Goal: Task Accomplishment & Management: Use online tool/utility

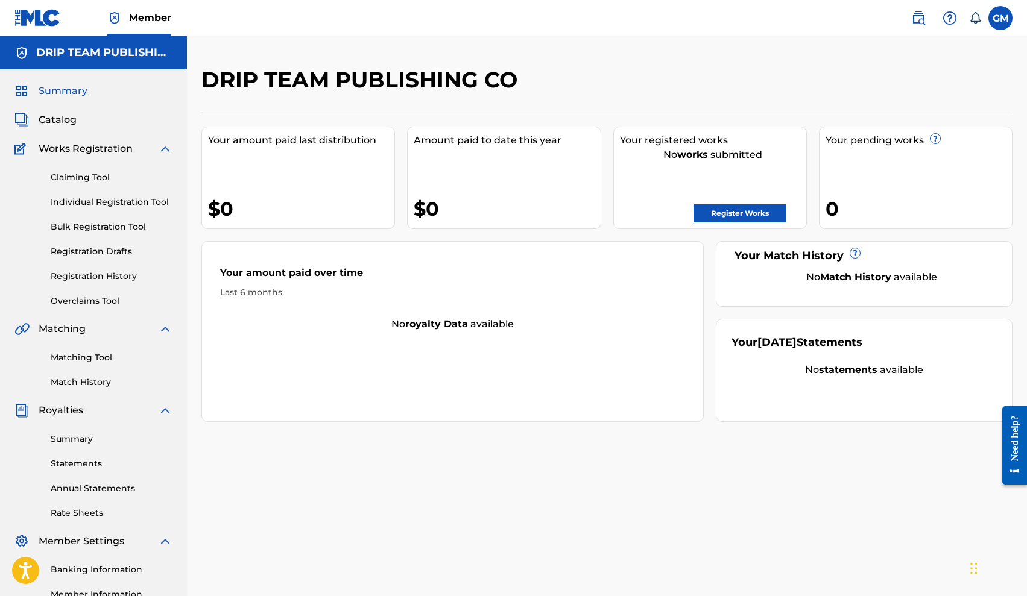
click at [69, 118] on span "Catalog" at bounding box center [58, 120] width 38 height 14
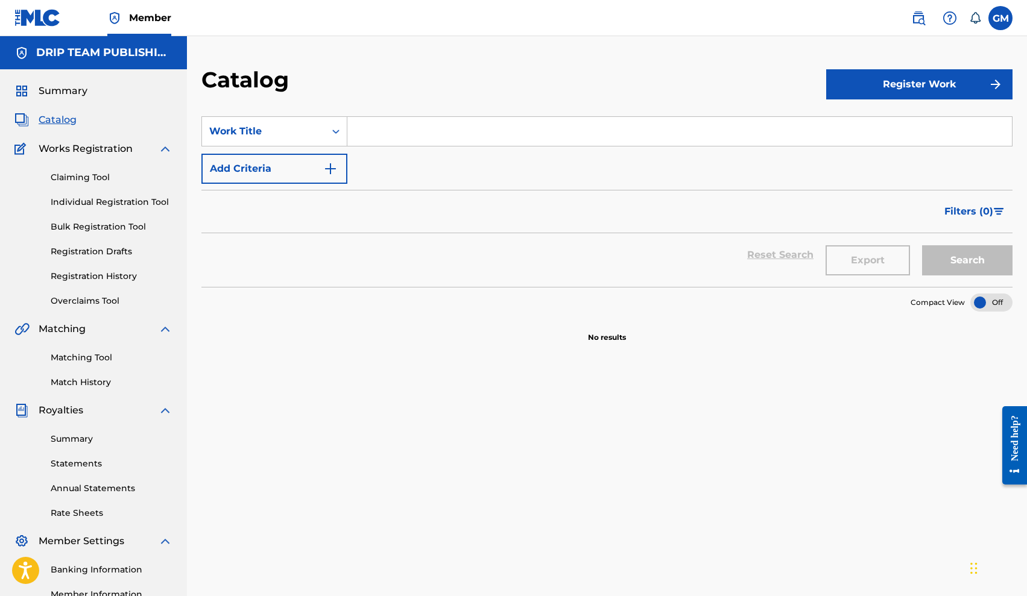
click at [907, 80] on button "Register Work" at bounding box center [919, 84] width 186 height 30
click at [896, 148] on link "By File Upload" at bounding box center [919, 152] width 186 height 29
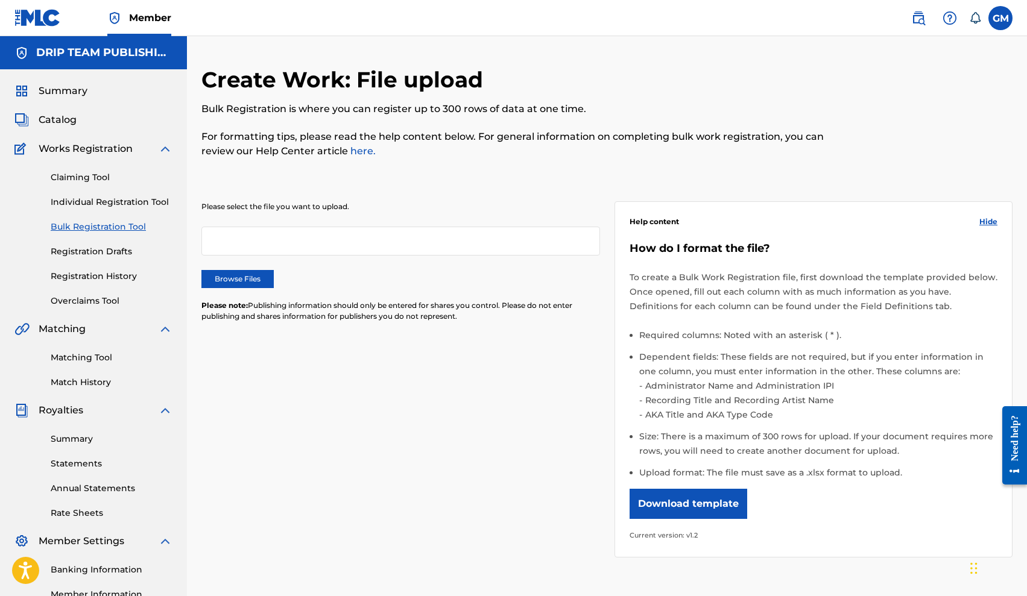
click at [699, 503] on button "Download template" at bounding box center [688, 504] width 118 height 30
click at [90, 175] on link "Claiming Tool" at bounding box center [112, 177] width 122 height 13
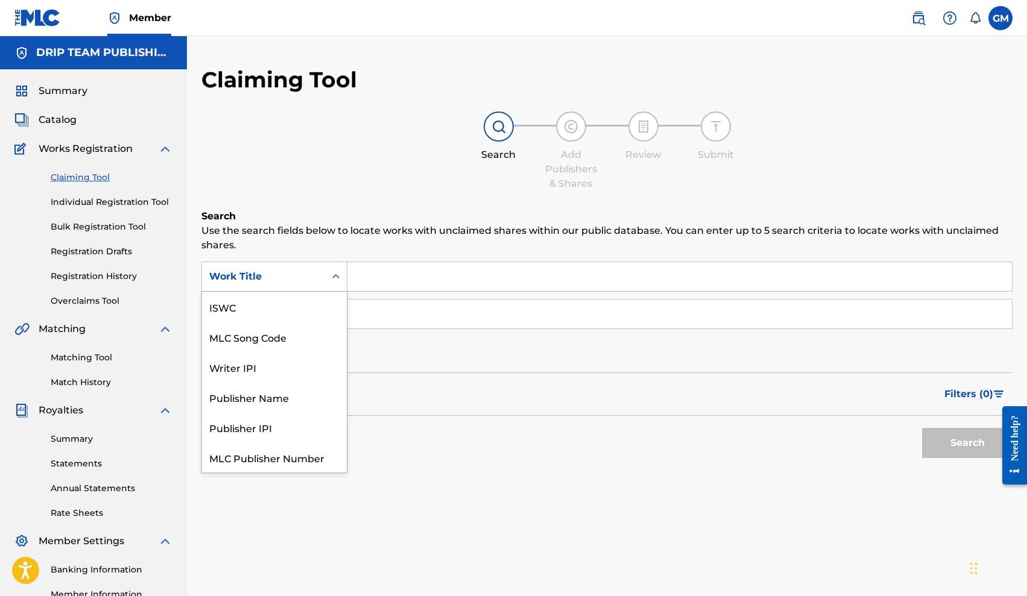
click at [313, 272] on div "Work Title" at bounding box center [263, 276] width 109 height 14
click at [429, 295] on div "SearchWithCriteria0a63fca0-8023-4dcd-988a-acf270992a30 MLC Song Code, 2 of 7. 7…" at bounding box center [606, 314] width 811 height 105
click at [260, 282] on div "Work Title" at bounding box center [263, 276] width 109 height 14
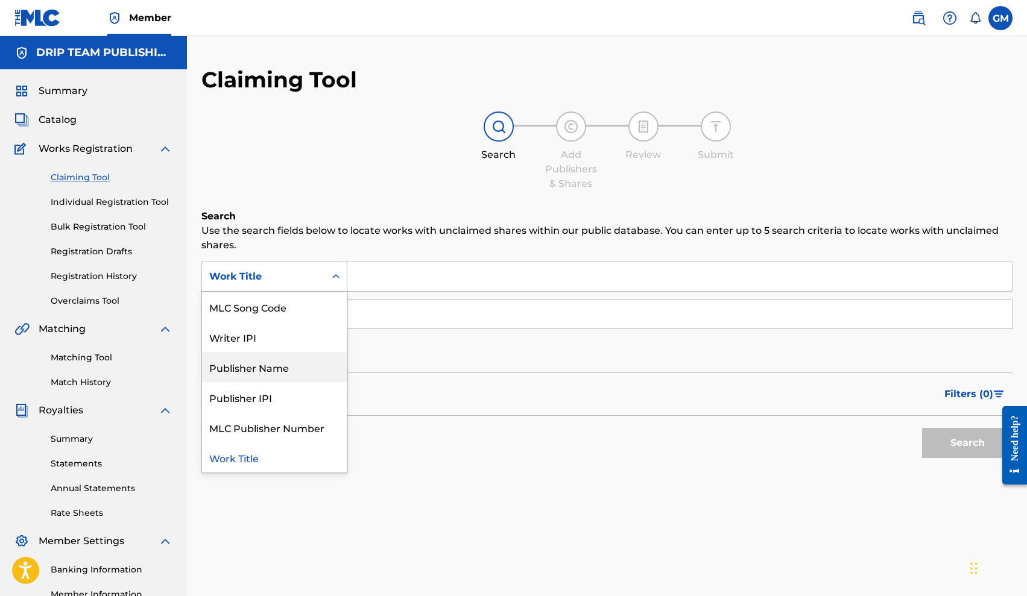
click at [282, 368] on div "Publisher Name" at bounding box center [274, 367] width 145 height 30
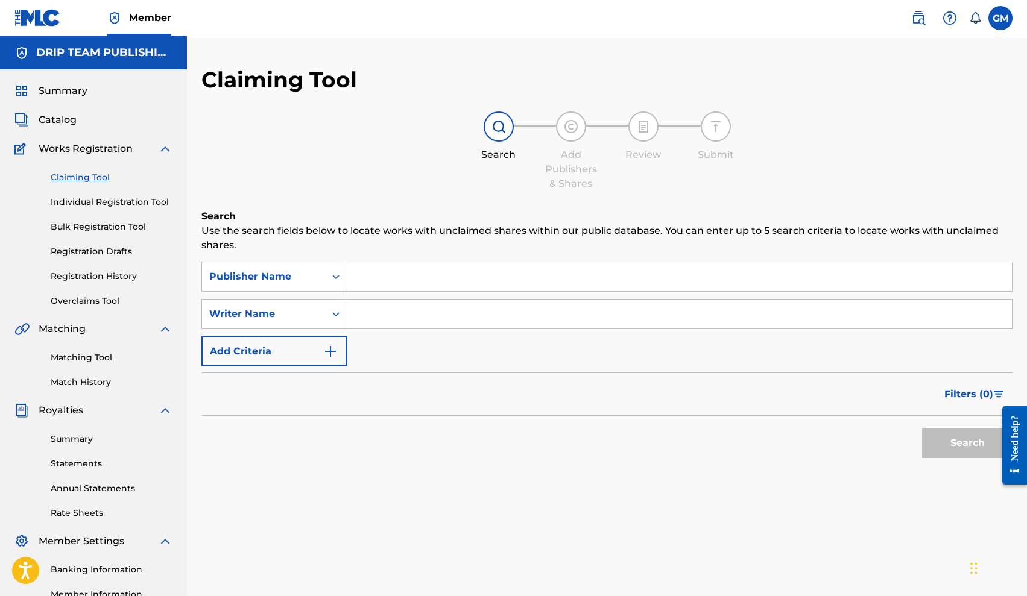
click at [394, 280] on input "Search Form" at bounding box center [679, 276] width 664 height 29
type input "dripteam publishing"
click at [973, 446] on button "Search" at bounding box center [967, 443] width 90 height 30
click at [377, 274] on input "dripteam publishing" at bounding box center [679, 276] width 664 height 29
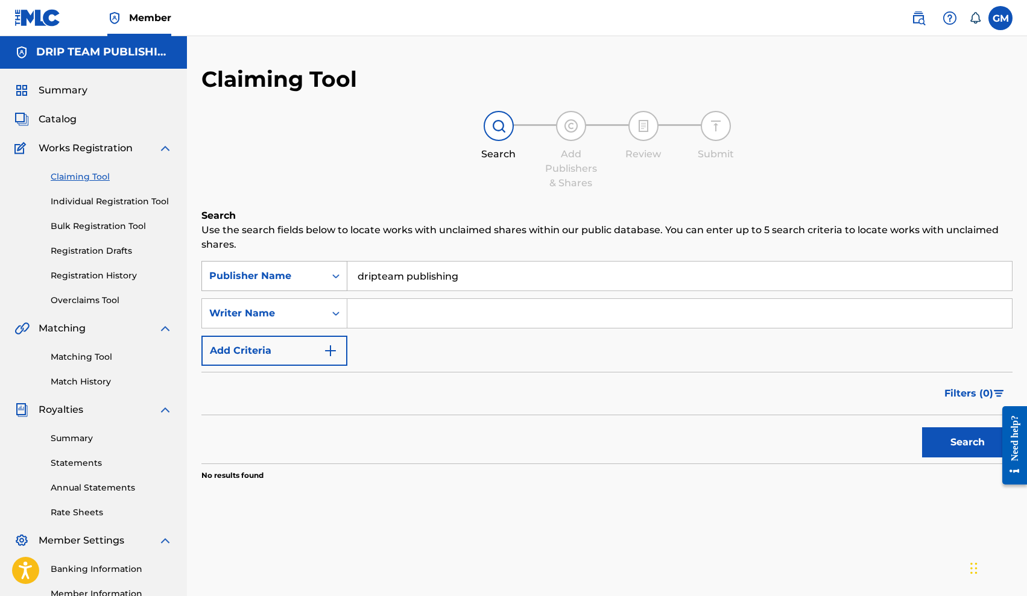
drag, startPoint x: 458, startPoint y: 279, endPoint x: 336, endPoint y: 279, distance: 122.4
click at [336, 278] on div "SearchWithCriteriaa65f212d-31b3-4b58-8fde-c7e715e32db3 Publisher Name dripteam …" at bounding box center [606, 276] width 811 height 30
type input "drip"
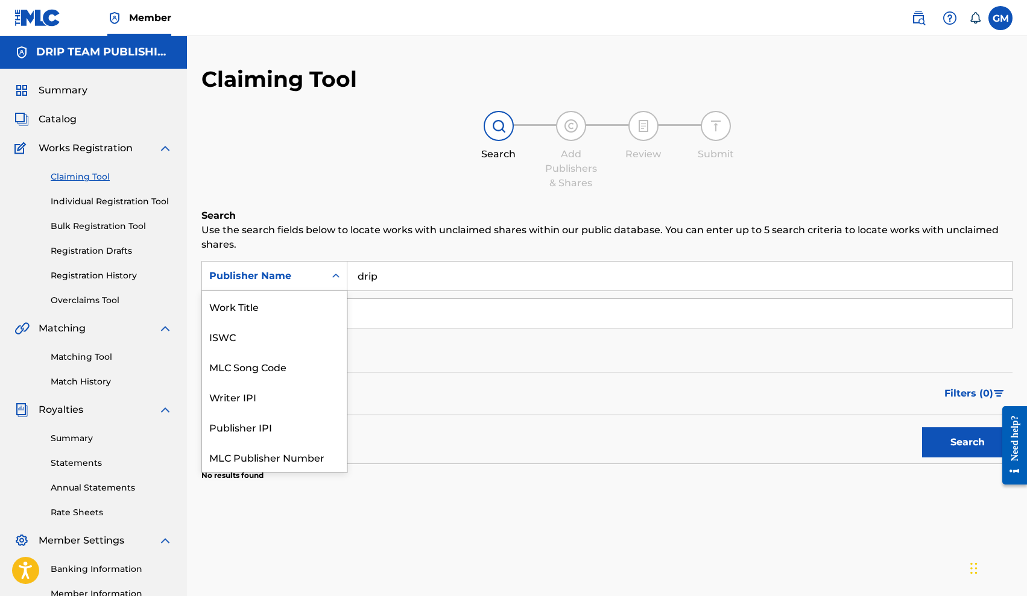
click at [304, 285] on div "Publisher Name" at bounding box center [263, 276] width 123 height 23
click at [275, 309] on div "ISWC" at bounding box center [274, 306] width 145 height 30
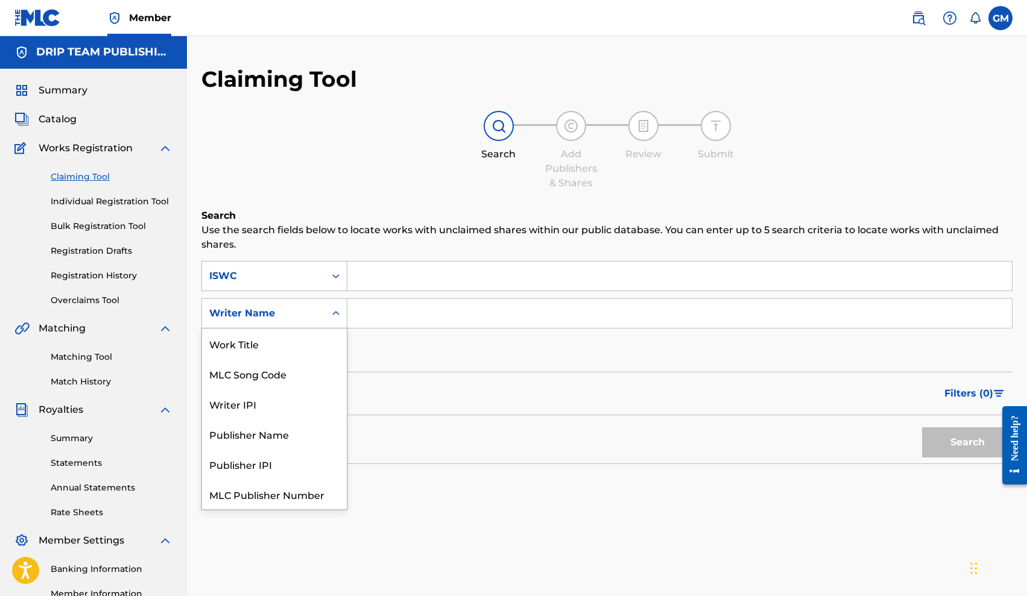
click at [307, 309] on div "Writer Name" at bounding box center [263, 313] width 109 height 14
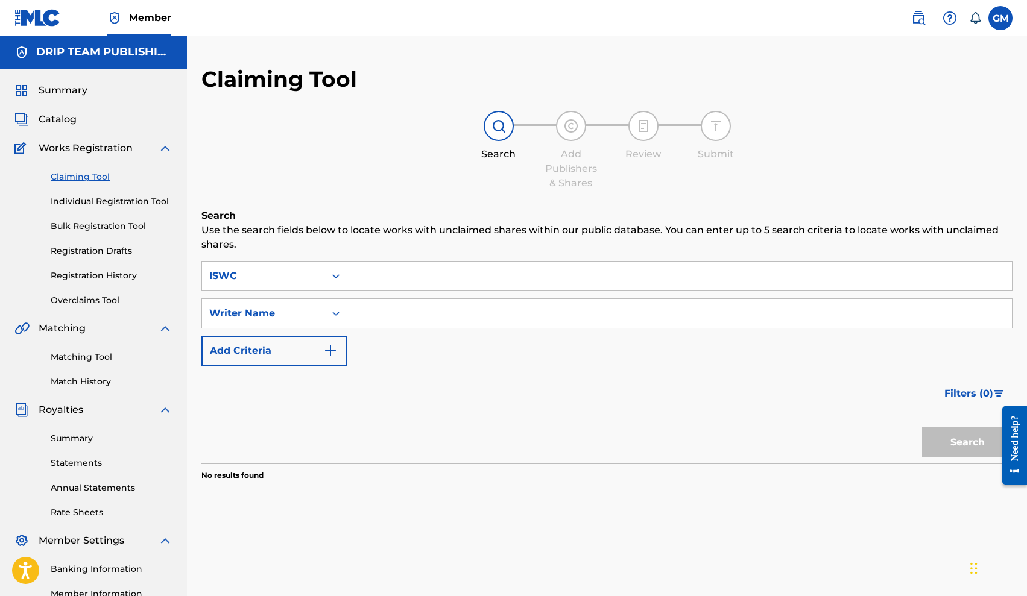
click at [418, 328] on div "SearchWithCriteria41f815f7-b45f-4bee-b3c1-6255f2300af3 ISWC SearchWithCriteriac…" at bounding box center [606, 313] width 811 height 105
click at [418, 320] on input "Search Form" at bounding box center [679, 313] width 664 height 29
type input "[PERSON_NAME] [PERSON_NAME]"
click at [967, 442] on button "Search" at bounding box center [967, 442] width 90 height 30
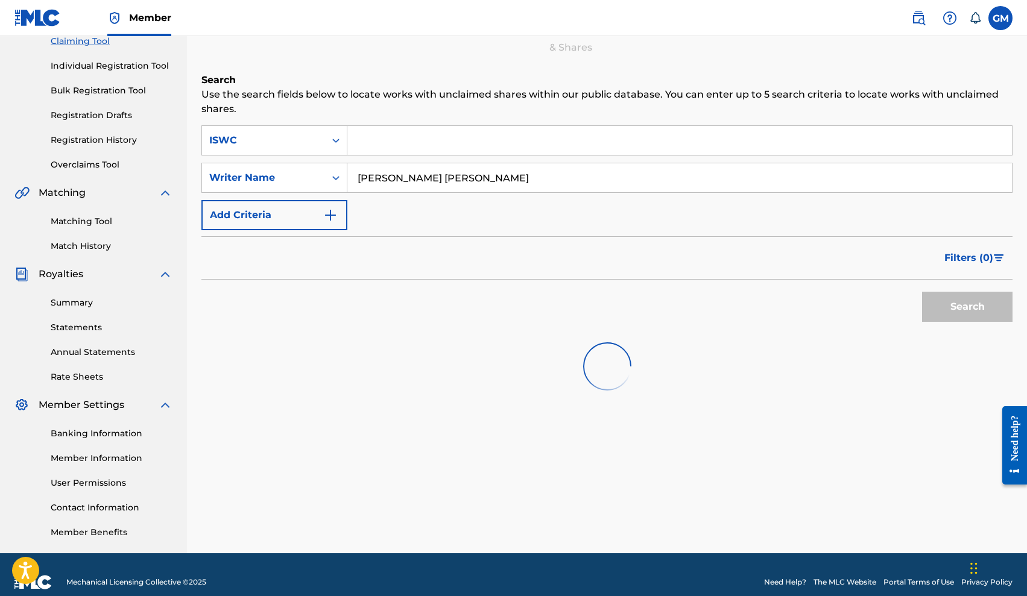
scroll to position [139, 0]
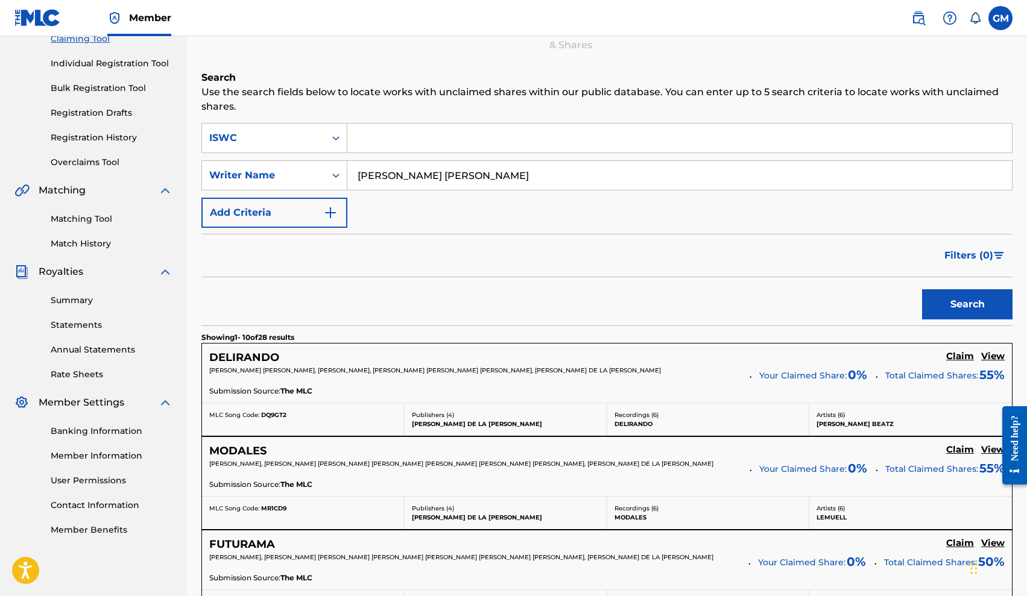
click at [957, 357] on h5 "Claim" at bounding box center [960, 356] width 28 height 11
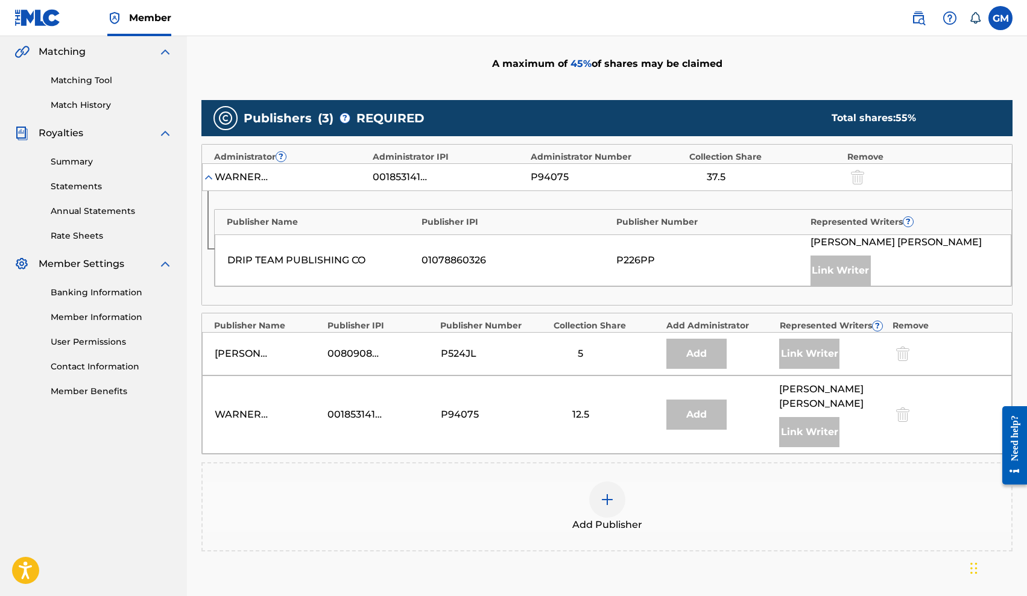
scroll to position [286, 0]
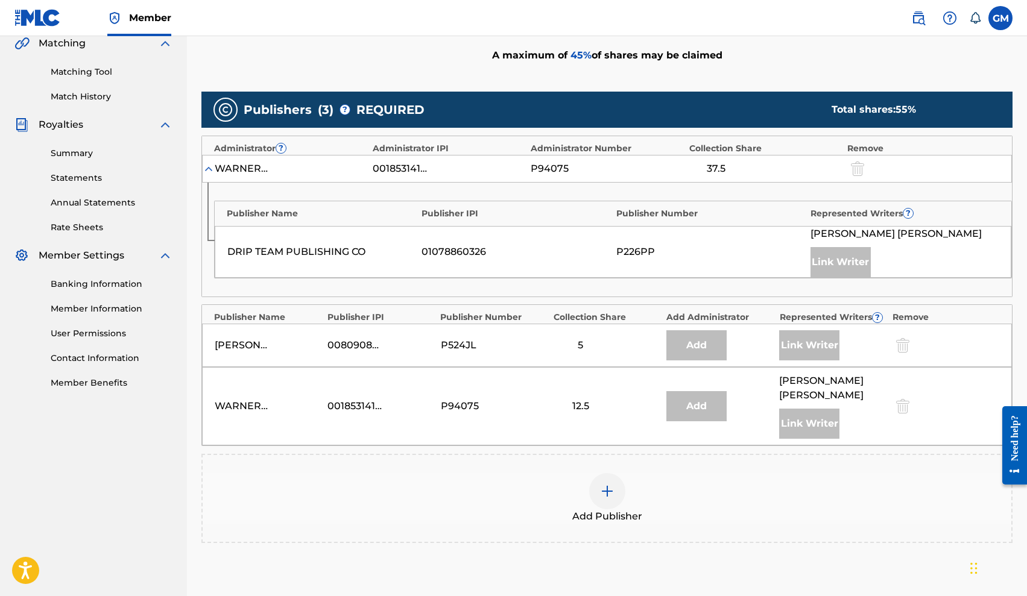
click at [209, 171] on img at bounding box center [209, 169] width 12 height 12
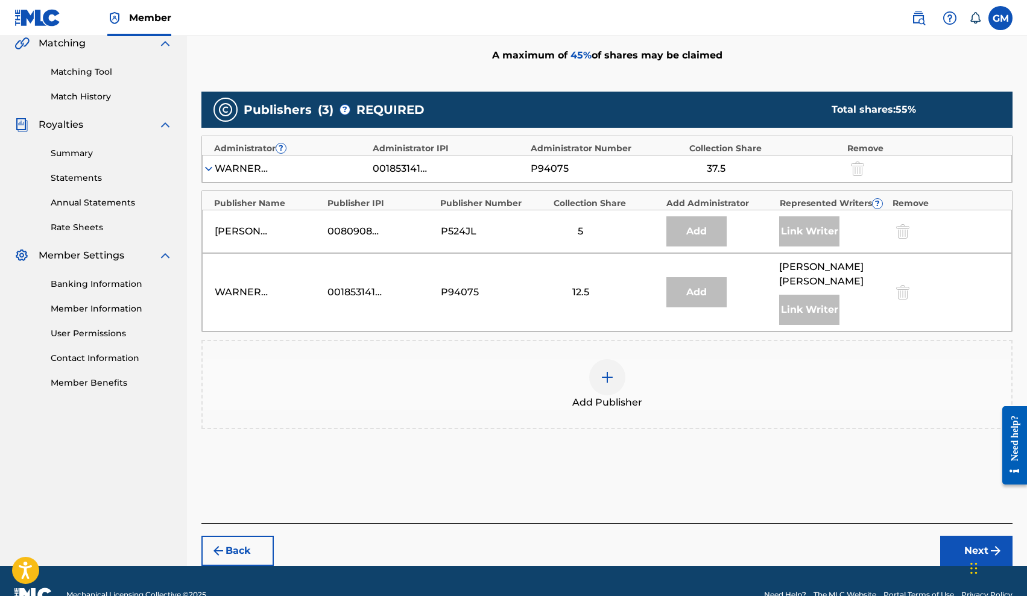
click at [208, 171] on img at bounding box center [209, 169] width 12 height 12
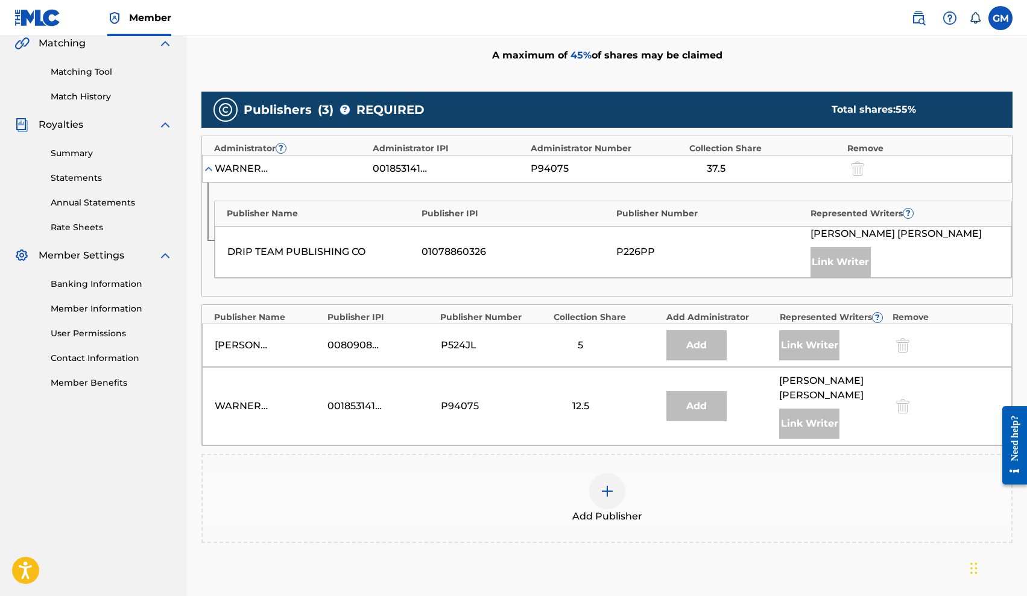
click at [849, 262] on div "Link Writer" at bounding box center [840, 262] width 60 height 30
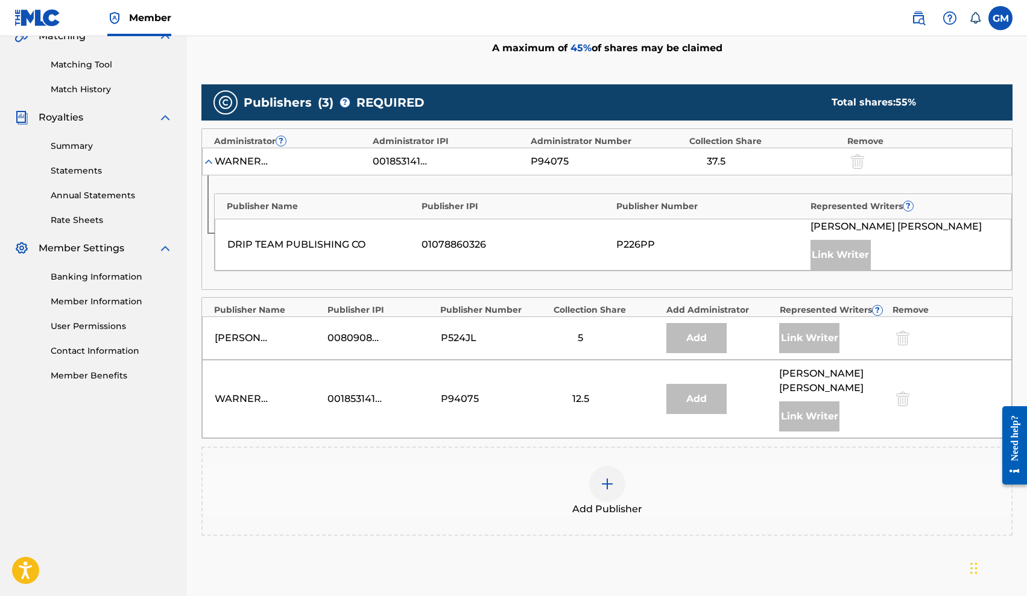
scroll to position [308, 0]
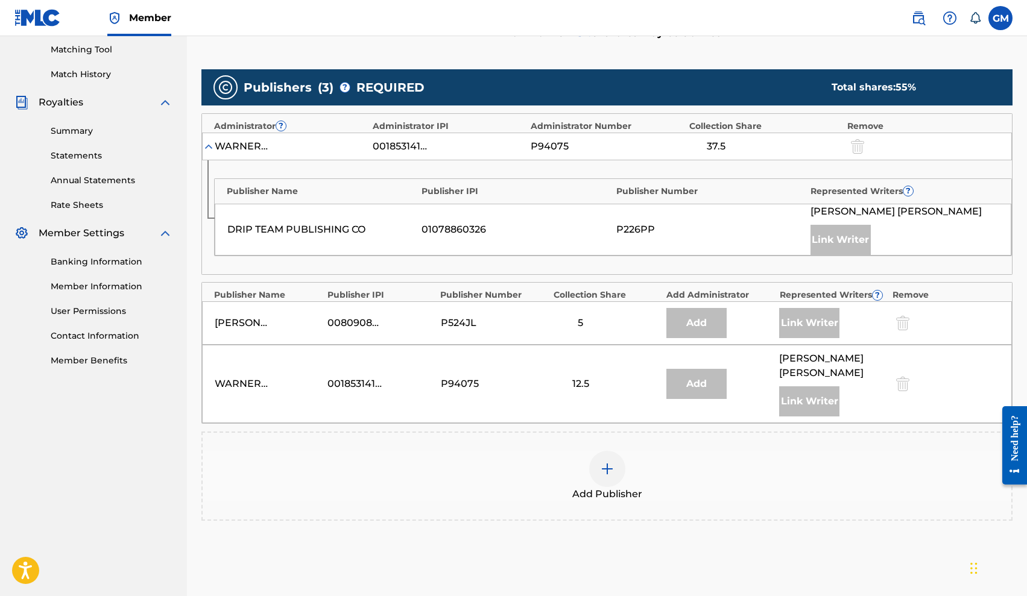
click at [816, 320] on div "Link Writer" at bounding box center [809, 323] width 60 height 30
click at [814, 388] on div "Link Writer" at bounding box center [809, 401] width 60 height 30
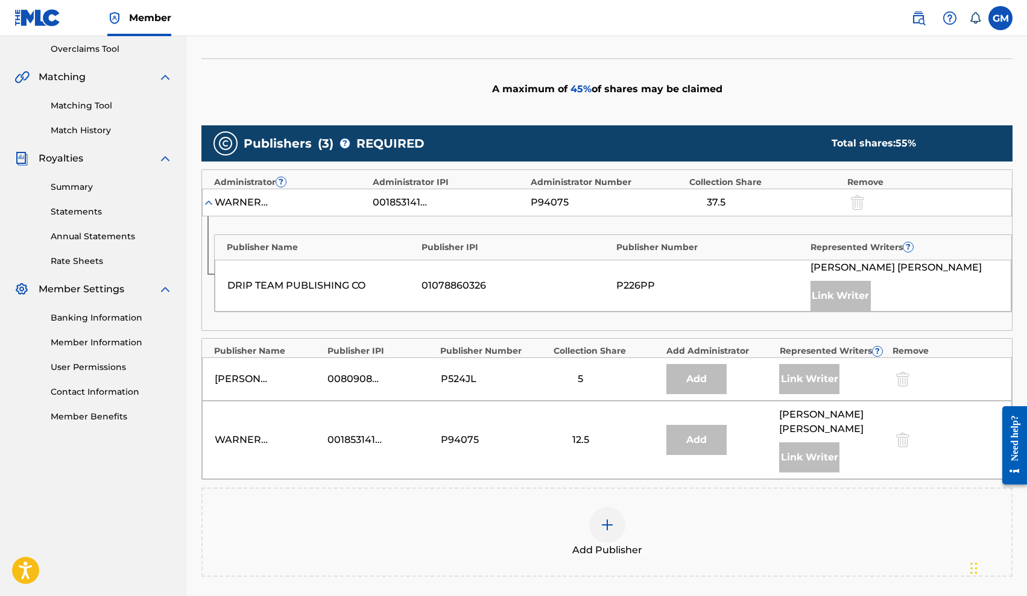
scroll to position [250, 0]
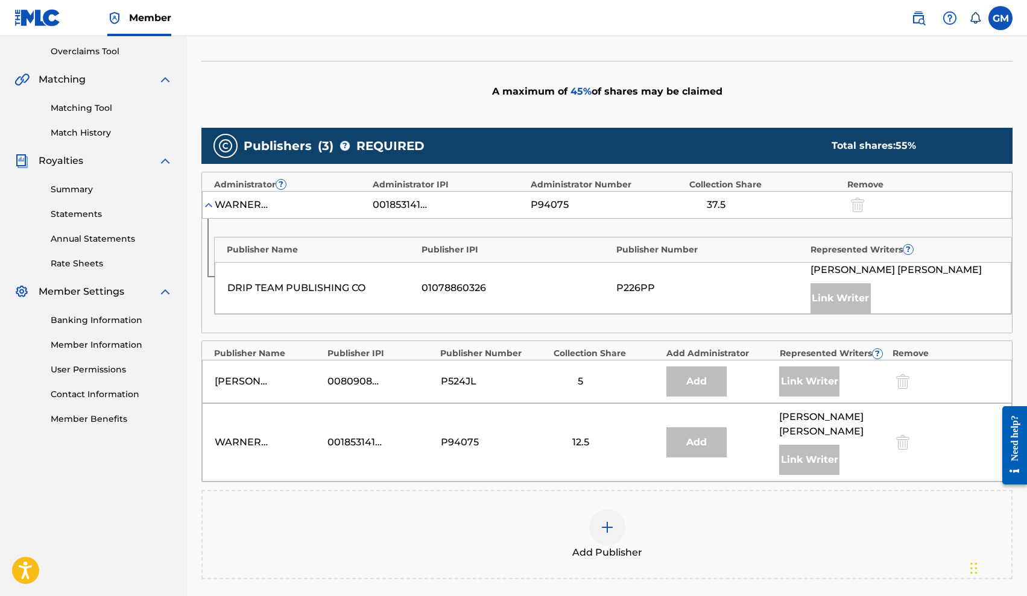
click at [701, 375] on div "Add" at bounding box center [696, 382] width 60 height 30
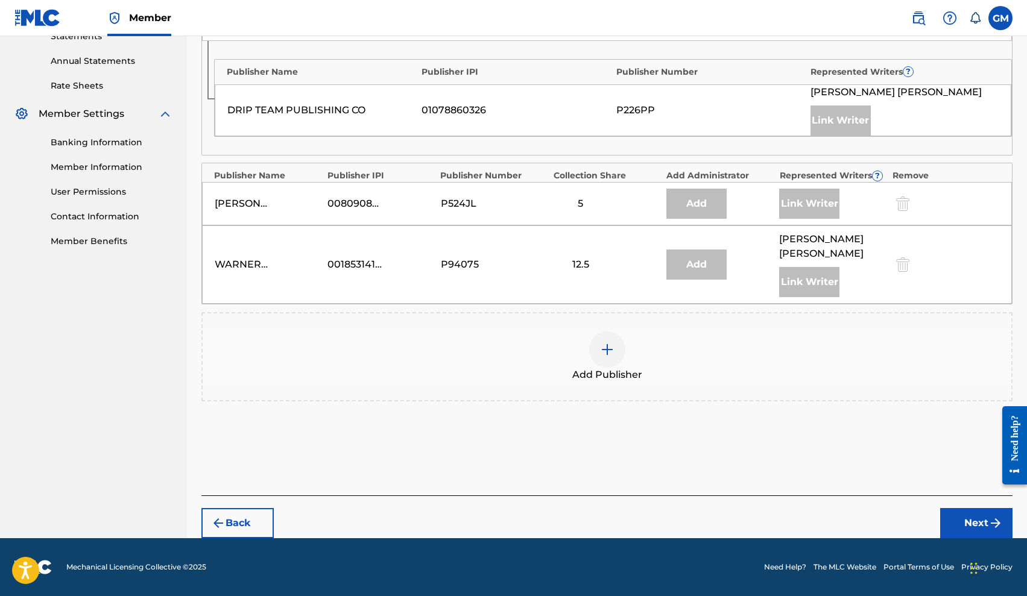
scroll to position [427, 0]
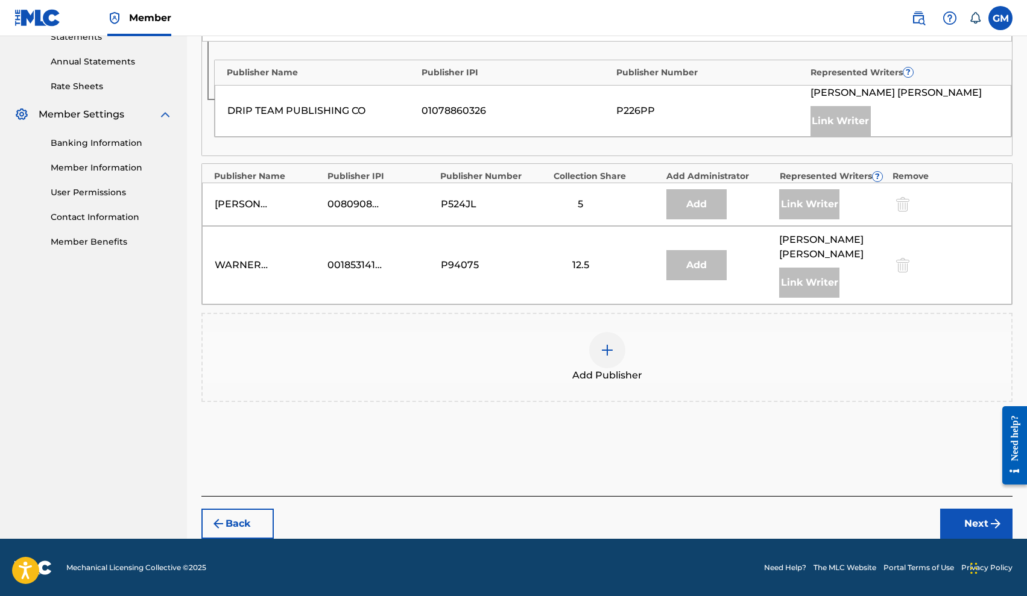
click at [600, 357] on div at bounding box center [607, 350] width 36 height 36
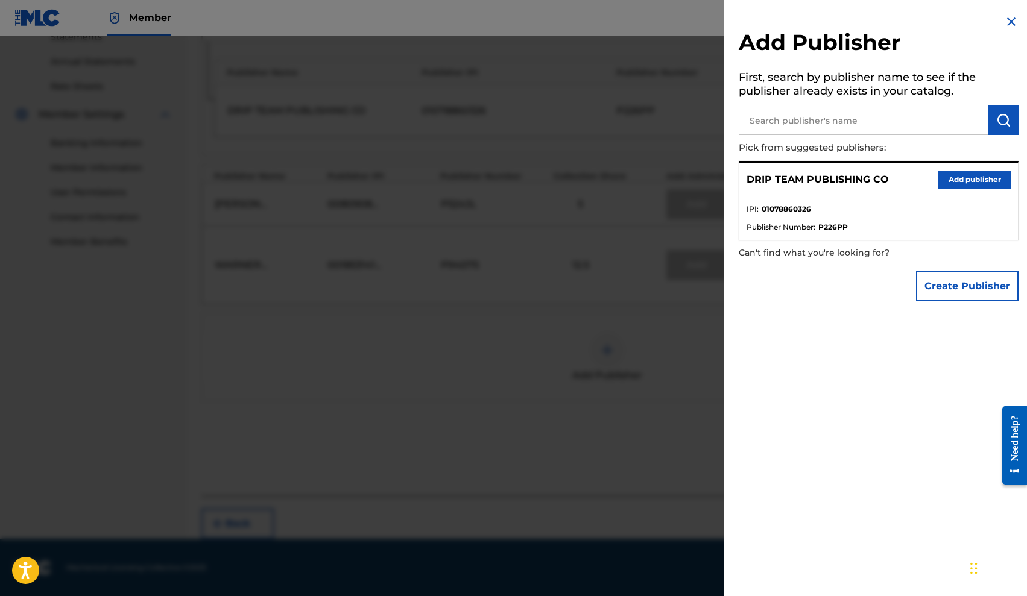
click at [958, 180] on button "Add publisher" at bounding box center [974, 180] width 72 height 18
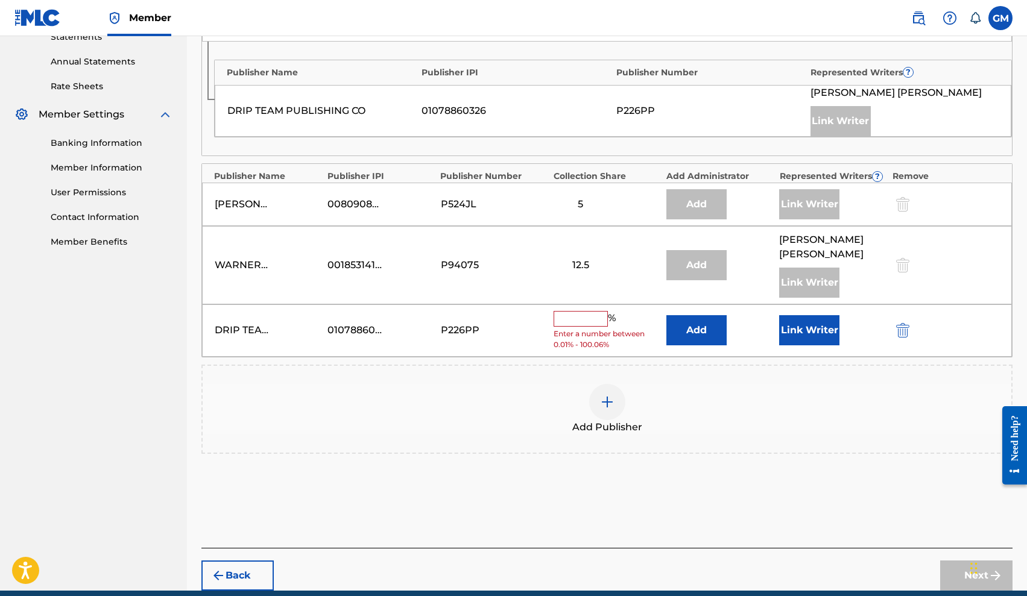
click at [595, 318] on input "text" at bounding box center [580, 319] width 54 height 16
click at [809, 332] on button "Link Writer" at bounding box center [809, 330] width 60 height 30
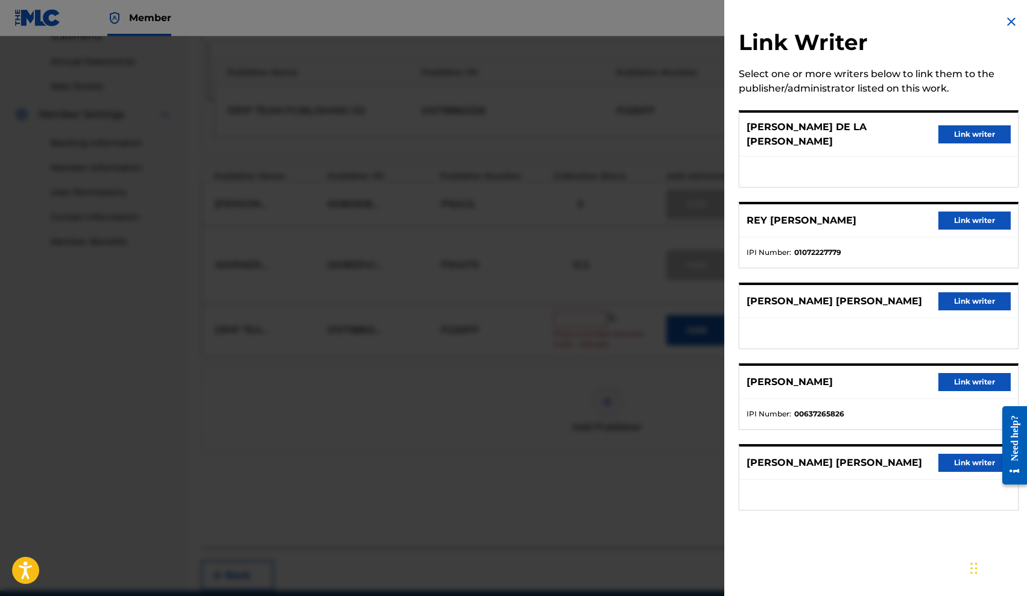
click at [973, 295] on button "Link writer" at bounding box center [974, 301] width 72 height 18
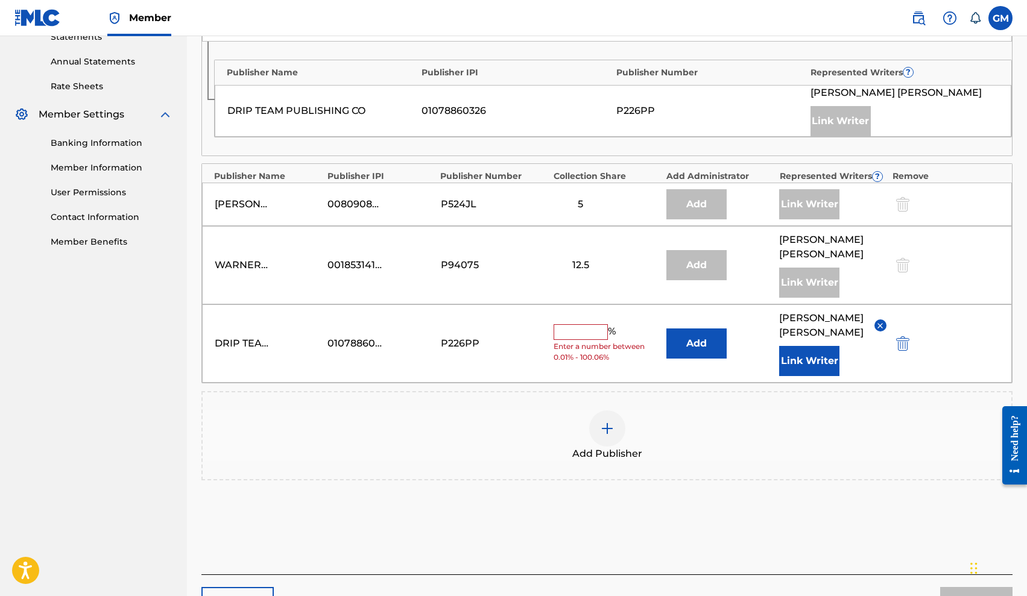
click at [571, 335] on input "text" at bounding box center [580, 332] width 54 height 16
type input "20"
click at [691, 348] on button "Add" at bounding box center [696, 344] width 60 height 30
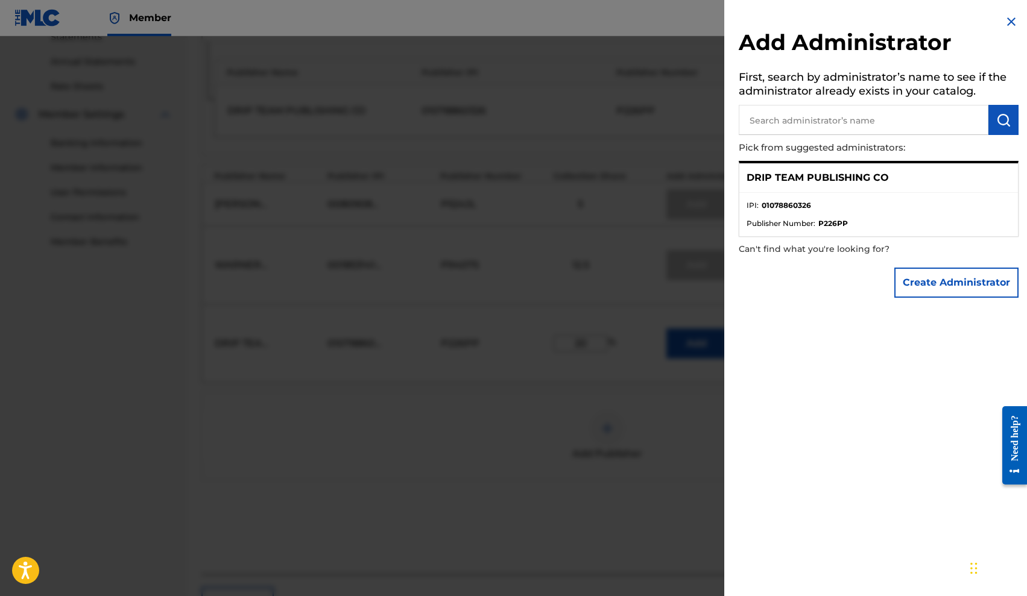
click at [859, 178] on p "DRIP TEAM PUBLISHING CO" at bounding box center [817, 178] width 142 height 14
click at [827, 219] on strong "P226PP" at bounding box center [833, 223] width 30 height 11
click at [934, 283] on button "Create Administrator" at bounding box center [956, 283] width 124 height 30
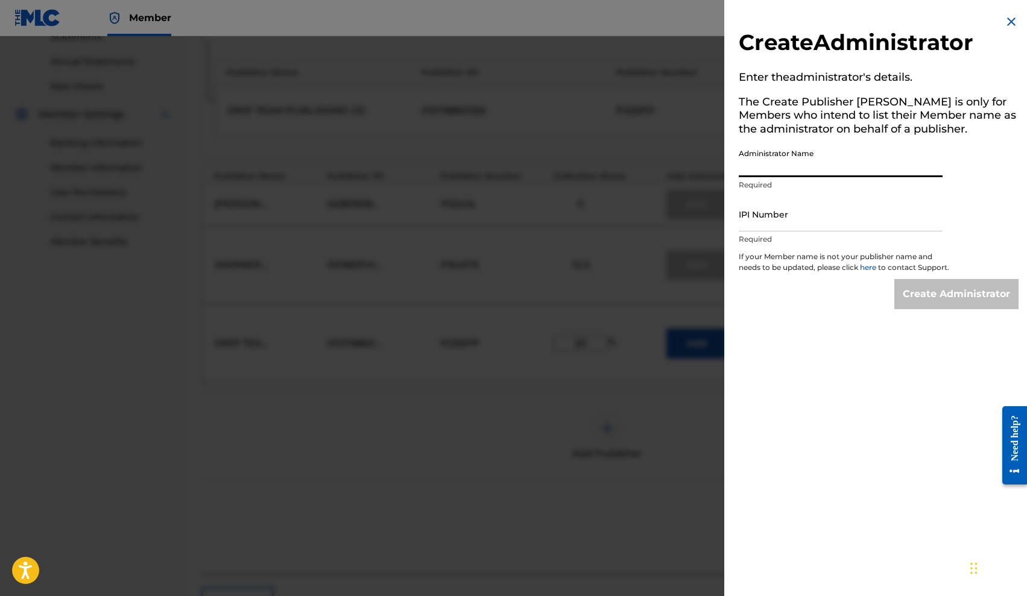
click at [832, 163] on input "Administrator Name" at bounding box center [840, 160] width 204 height 34
click at [1004, 21] on img at bounding box center [1011, 21] width 14 height 14
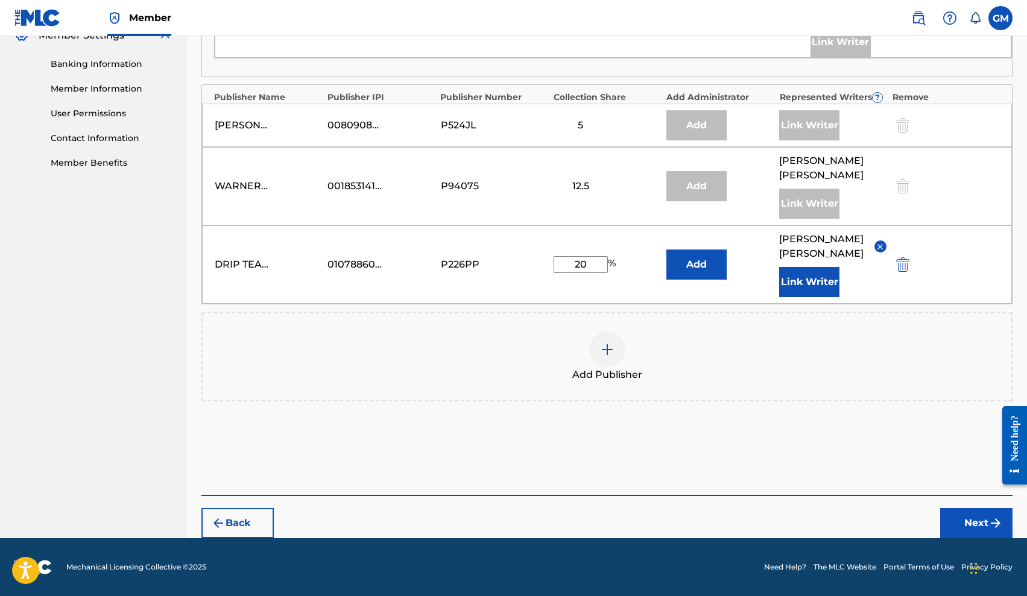
scroll to position [505, 0]
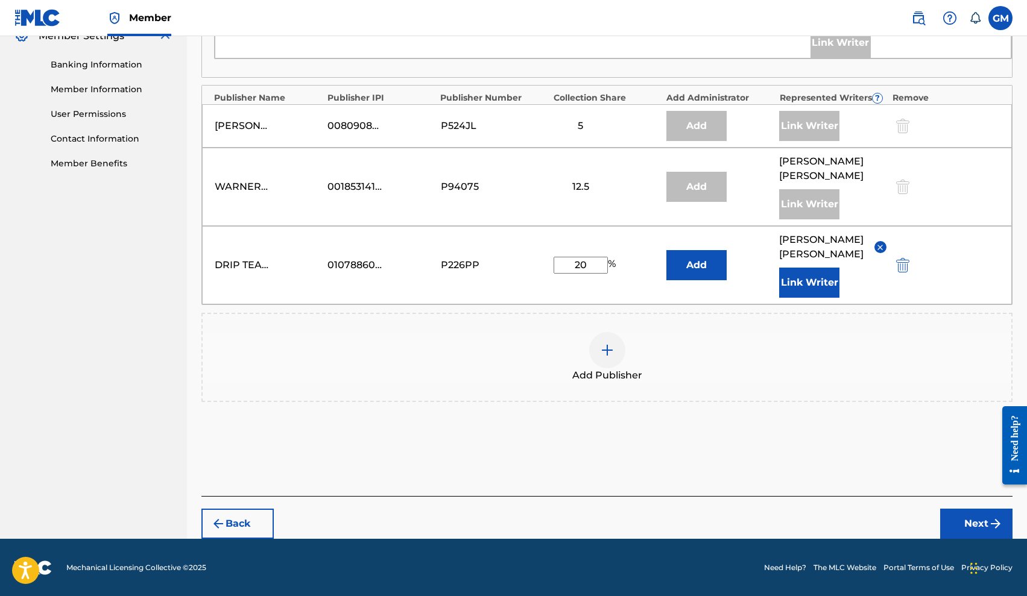
click at [965, 515] on button "Next" at bounding box center [976, 524] width 72 height 30
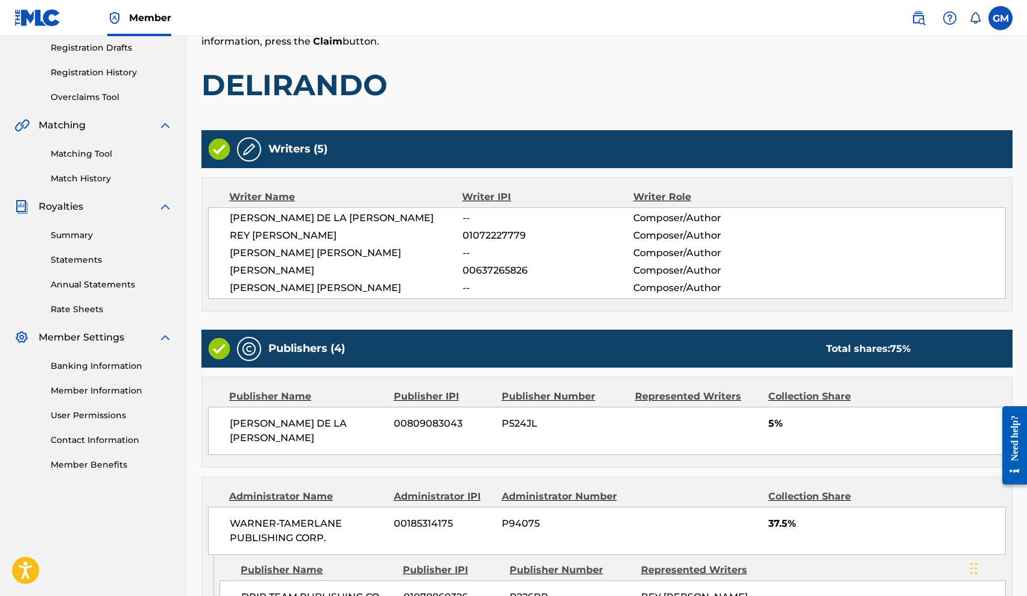
scroll to position [204, 0]
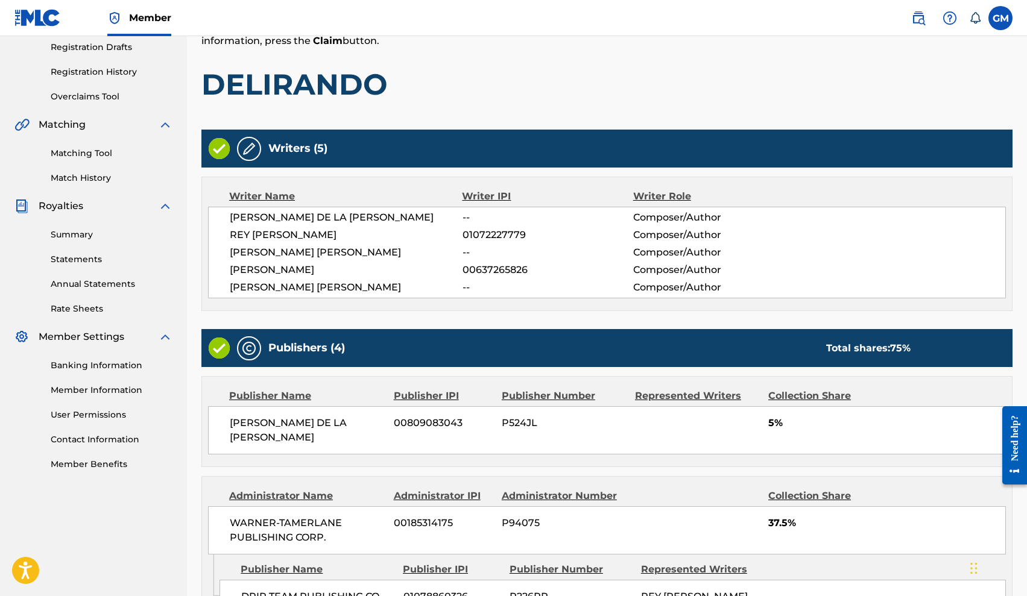
click at [248, 152] on img at bounding box center [249, 149] width 14 height 14
click at [247, 150] on img at bounding box center [249, 149] width 14 height 14
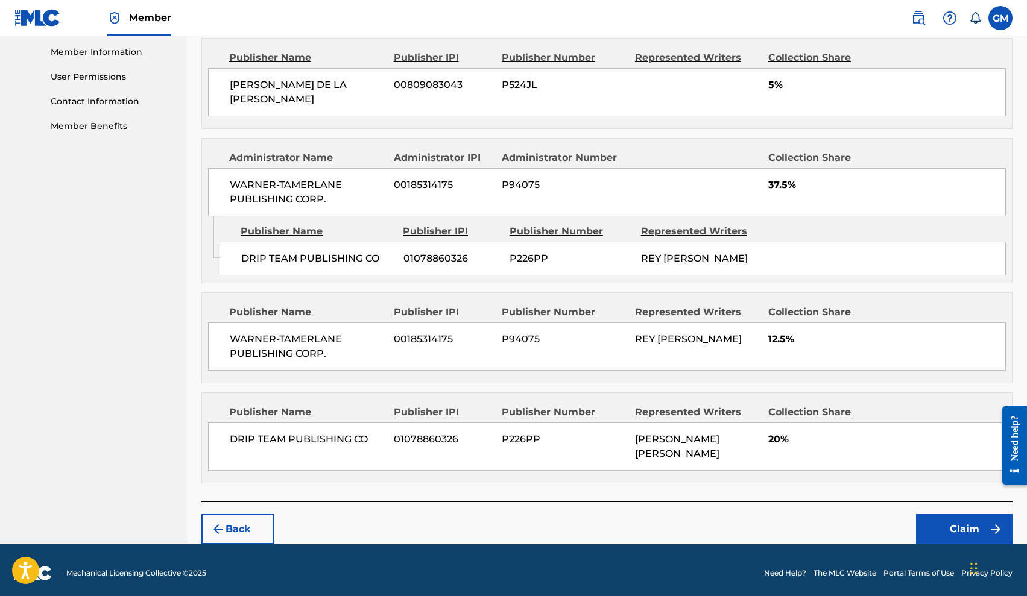
scroll to position [542, 0]
click at [967, 521] on button "Claim" at bounding box center [964, 530] width 96 height 30
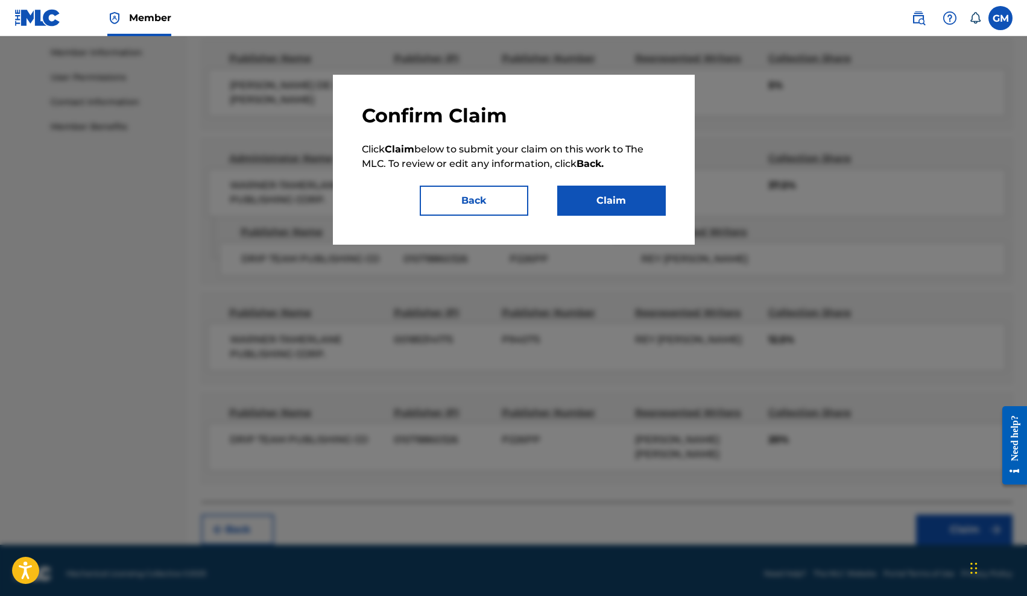
click at [627, 218] on div "Confirm Claim Click Claim below to submit your claim on this work to The MLC. T…" at bounding box center [514, 160] width 362 height 170
click at [620, 210] on button "Claim" at bounding box center [611, 201] width 109 height 30
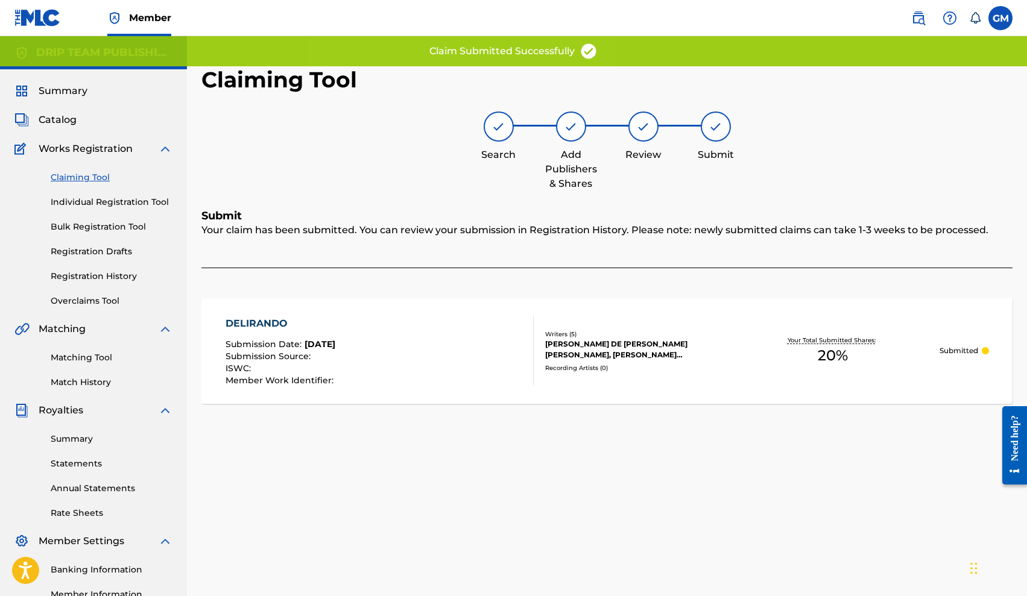
scroll to position [0, 0]
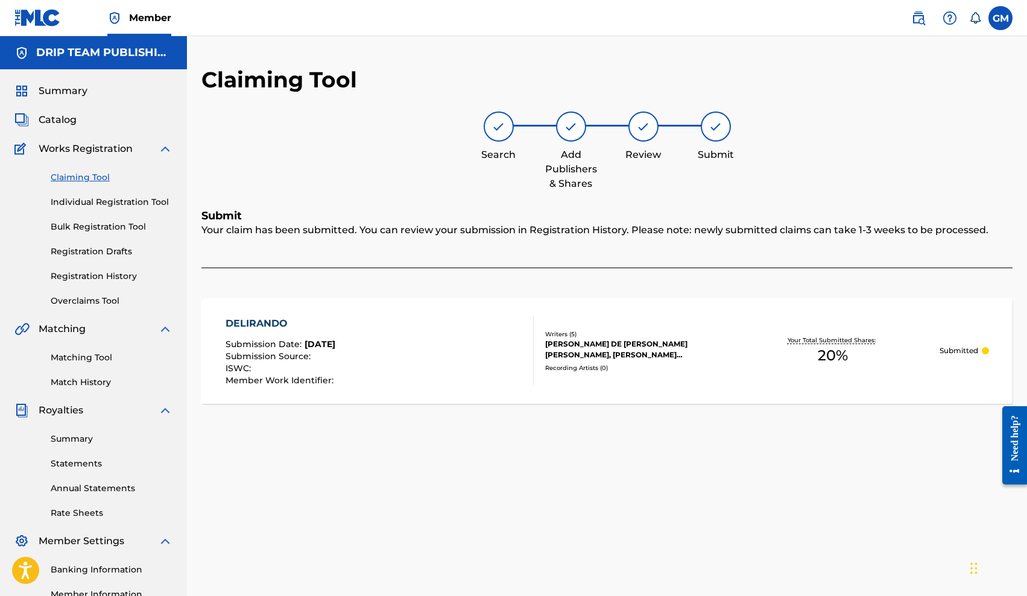
click at [81, 180] on link "Claiming Tool" at bounding box center [112, 177] width 122 height 13
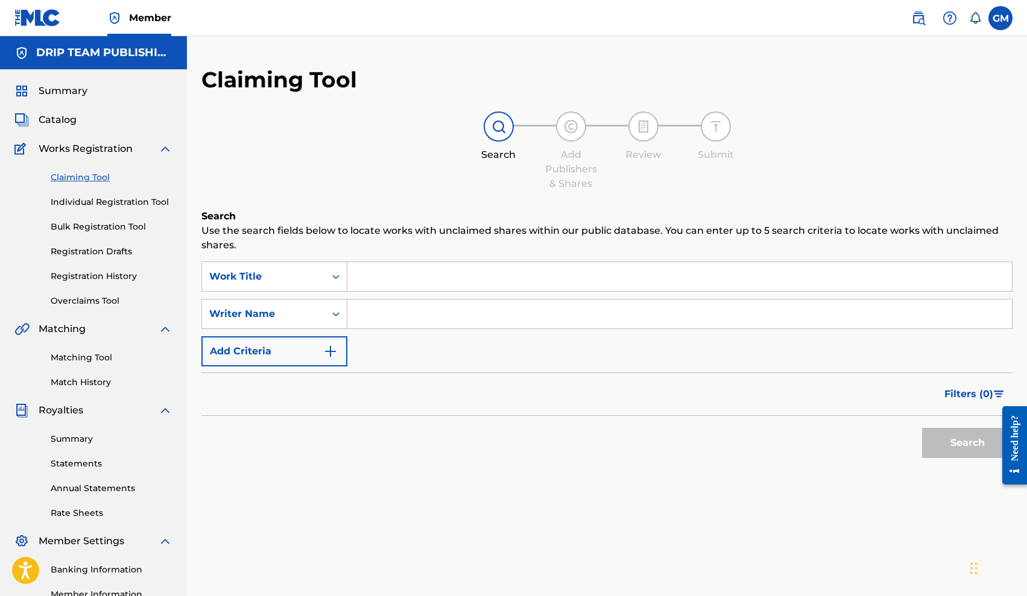
click at [387, 304] on input "Search Form" at bounding box center [679, 314] width 664 height 29
type input "[PERSON_NAME] [PERSON_NAME]"
click at [967, 443] on button "Search" at bounding box center [967, 443] width 90 height 30
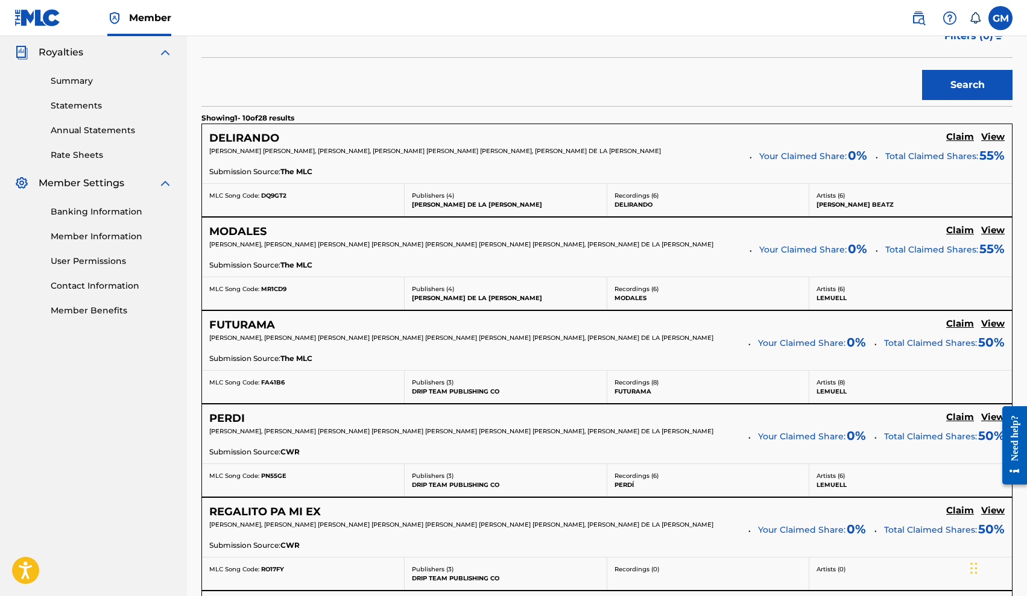
scroll to position [358, 0]
click at [964, 143] on h5 "Claim" at bounding box center [960, 136] width 28 height 11
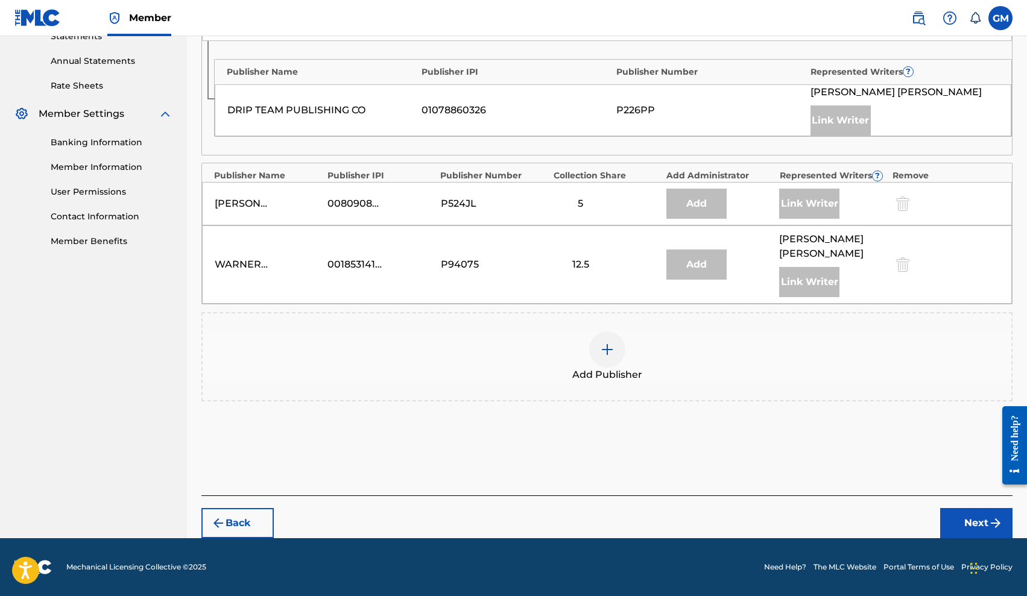
scroll to position [427, 0]
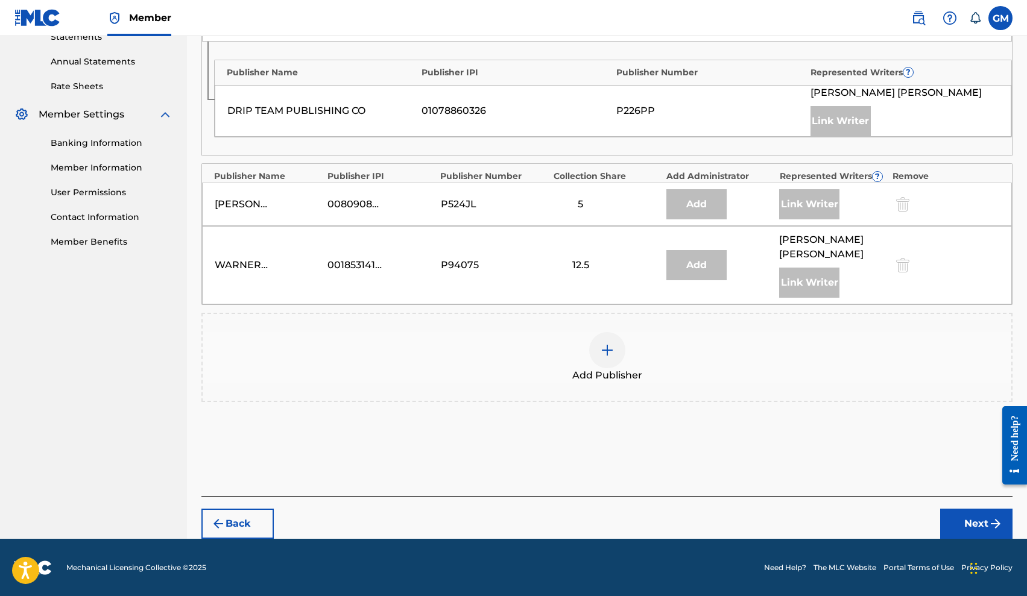
click at [610, 343] on img at bounding box center [607, 350] width 14 height 14
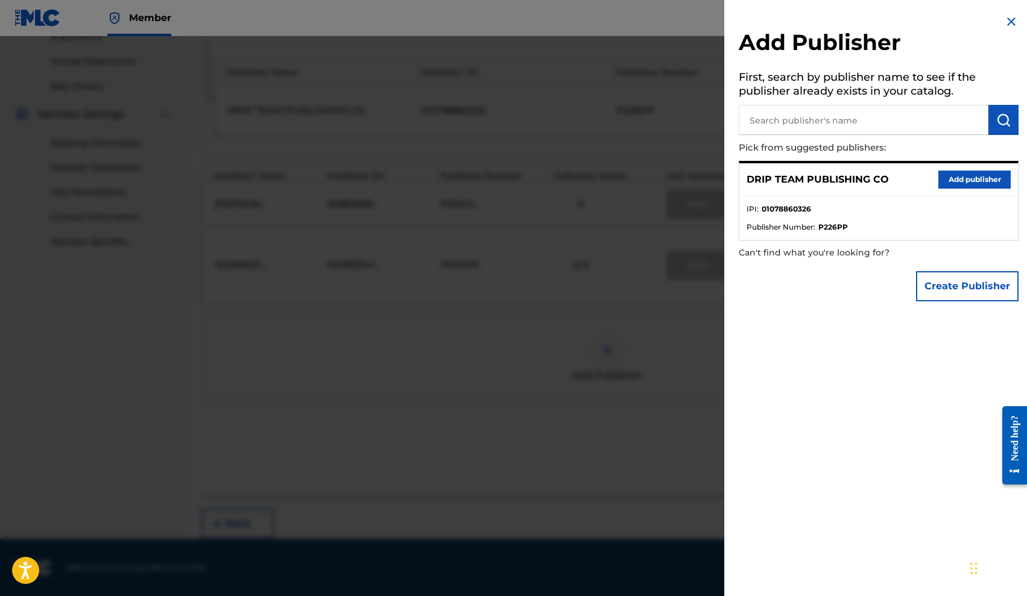
click at [974, 171] on button "Add publisher" at bounding box center [974, 180] width 72 height 18
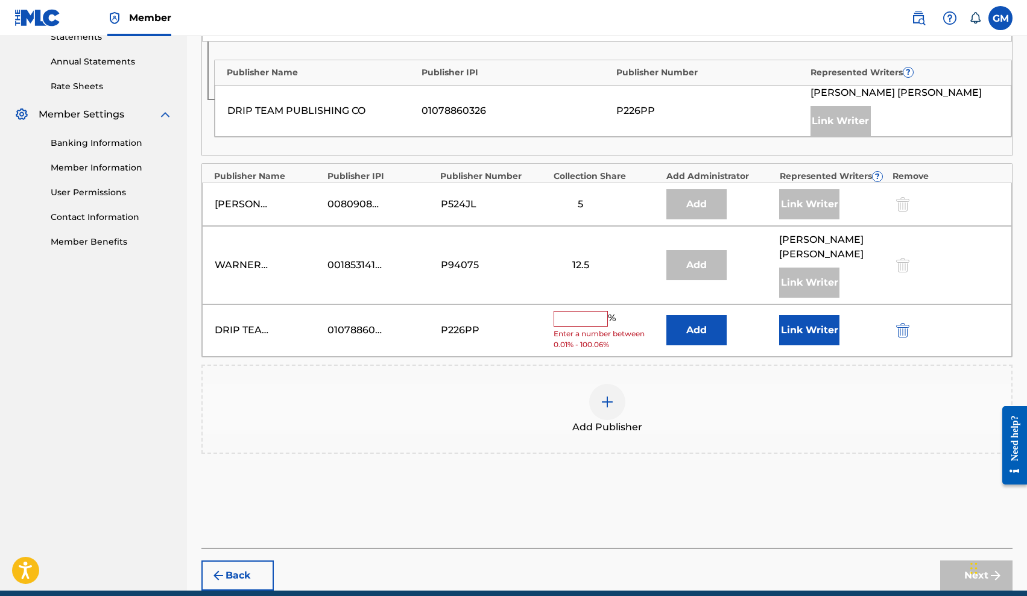
click at [565, 313] on input "text" at bounding box center [580, 319] width 54 height 16
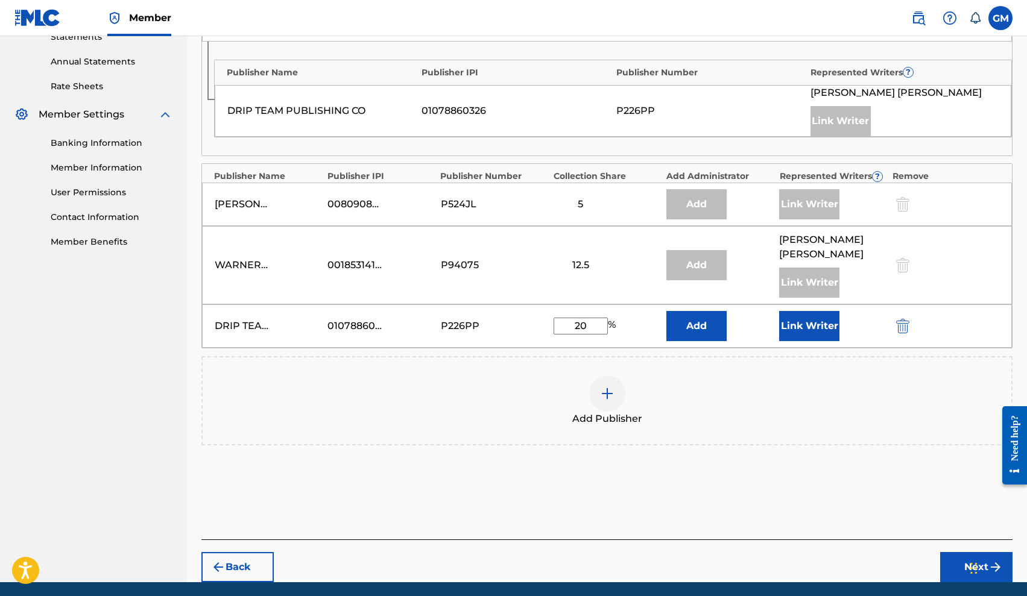
type input "20"
click at [831, 324] on button "Link Writer" at bounding box center [809, 326] width 60 height 30
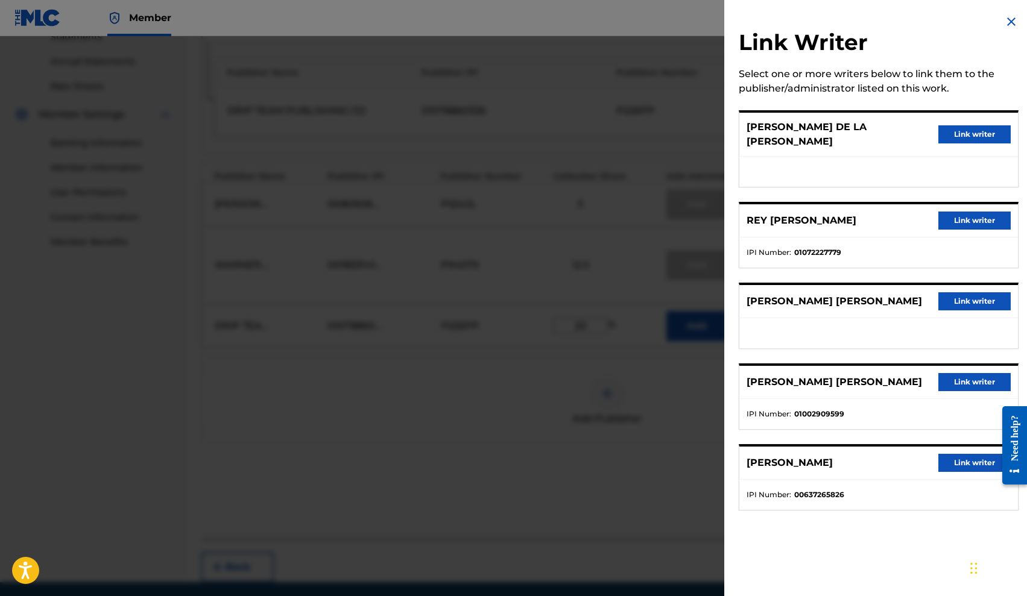
click at [960, 292] on button "Link writer" at bounding box center [974, 301] width 72 height 18
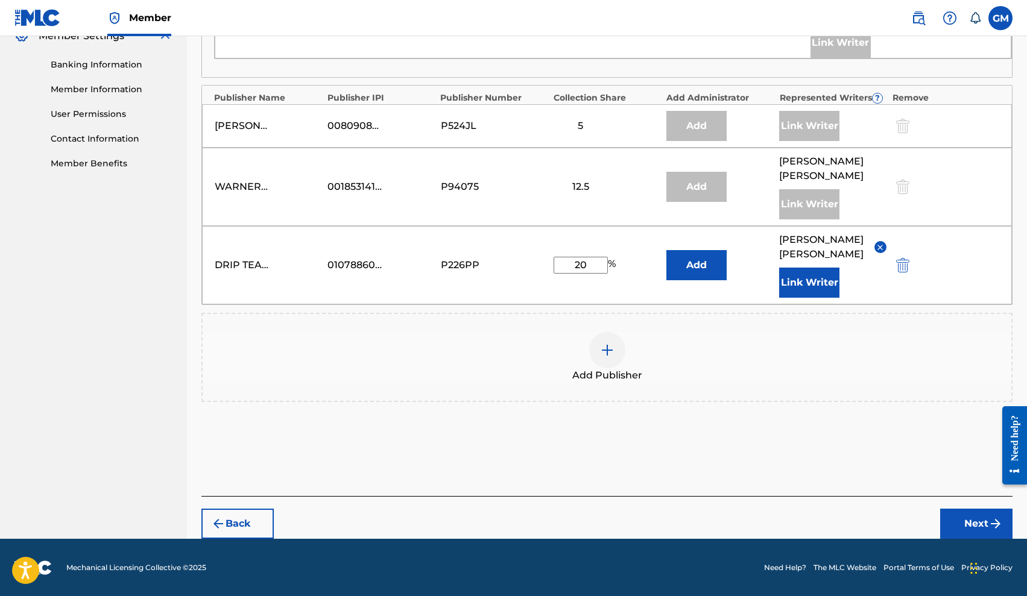
click at [967, 527] on button "Next" at bounding box center [976, 524] width 72 height 30
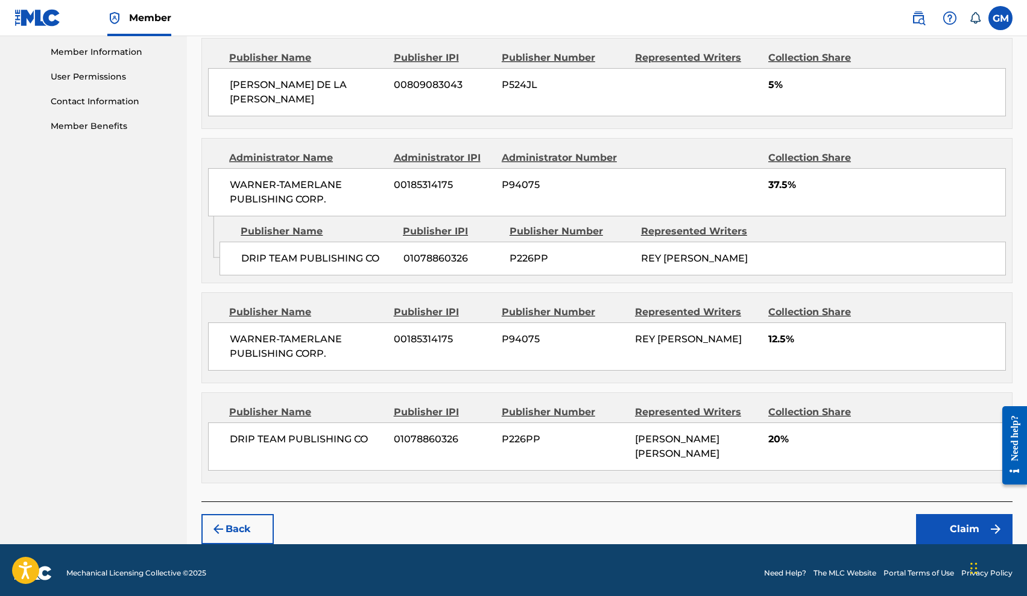
scroll to position [542, 0]
click at [955, 528] on button "Claim" at bounding box center [964, 530] width 96 height 30
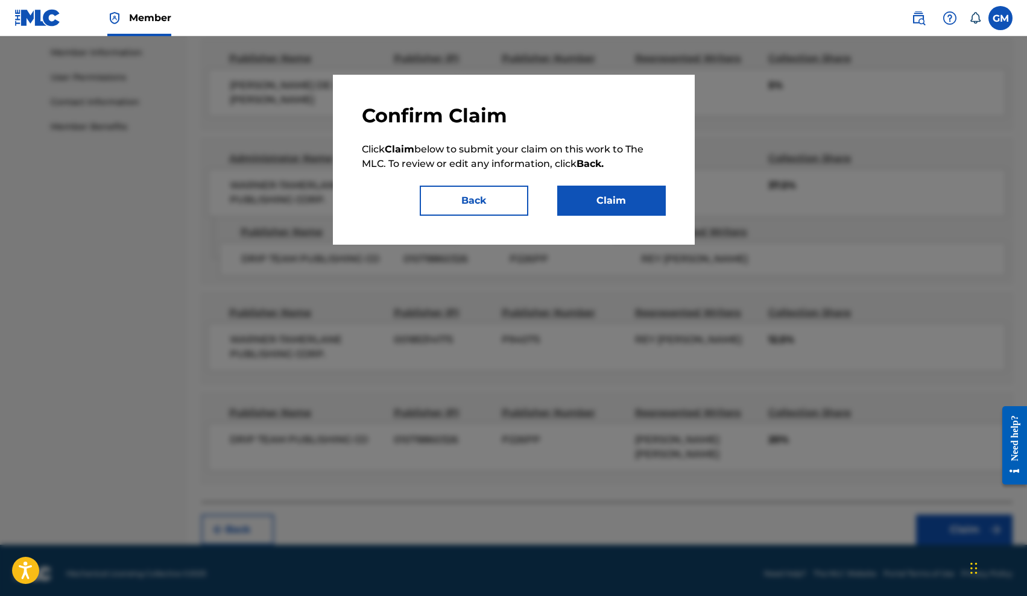
click at [626, 204] on button "Claim" at bounding box center [611, 201] width 109 height 30
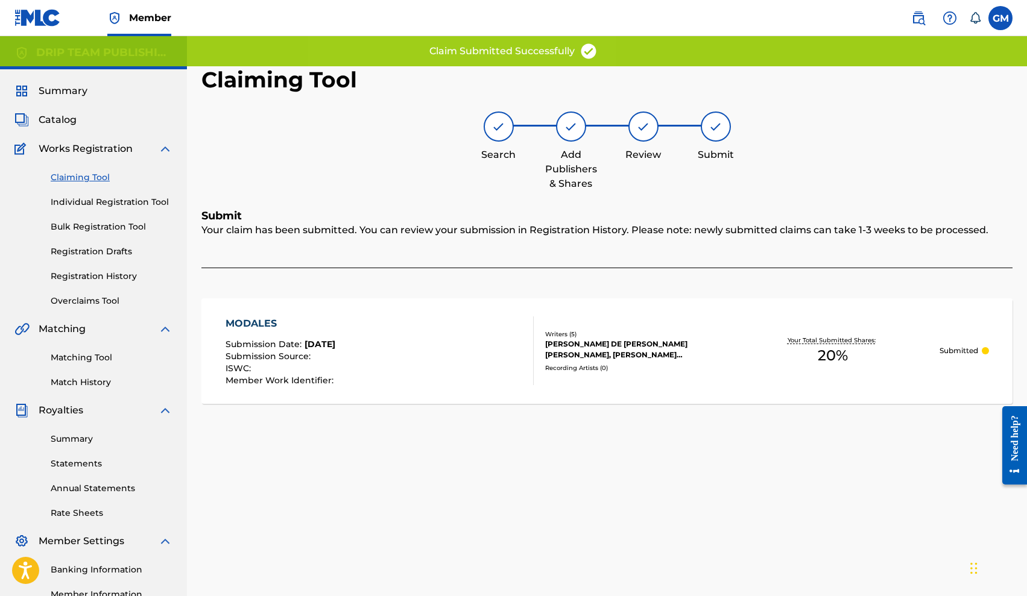
scroll to position [0, 0]
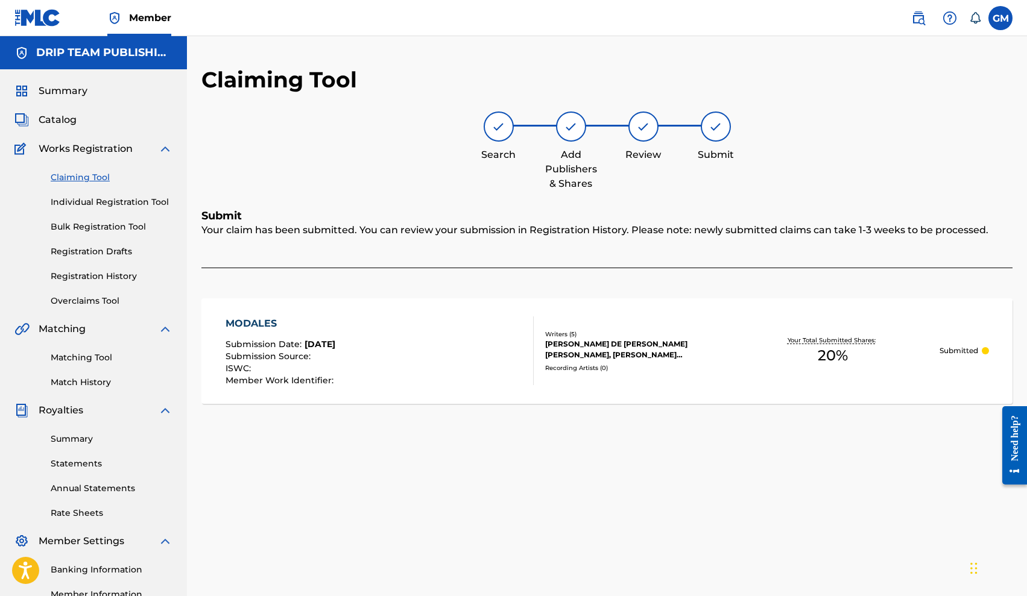
click at [113, 282] on link "Registration History" at bounding box center [112, 276] width 122 height 13
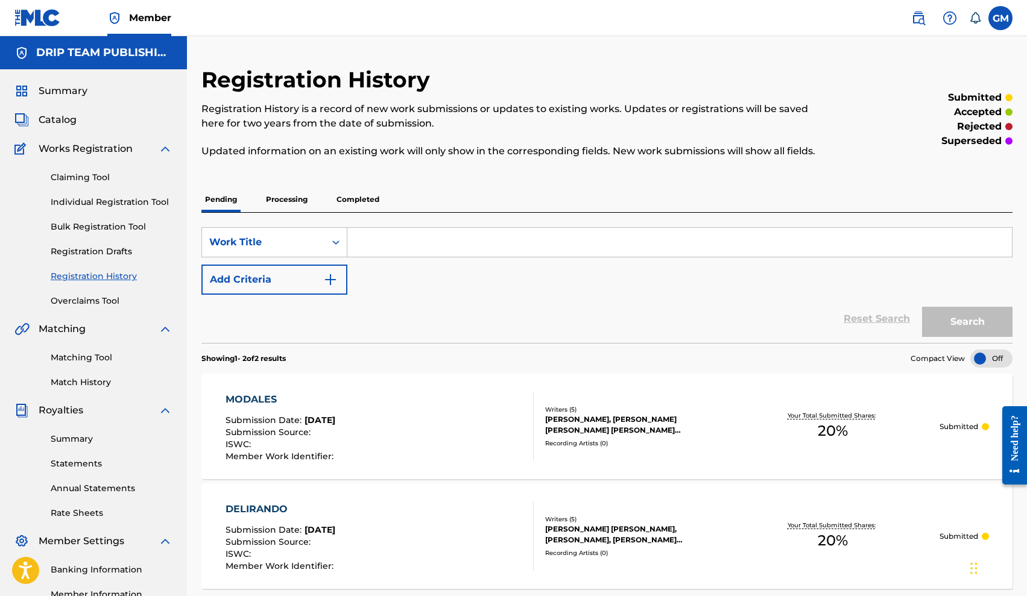
click at [96, 179] on link "Claiming Tool" at bounding box center [112, 177] width 122 height 13
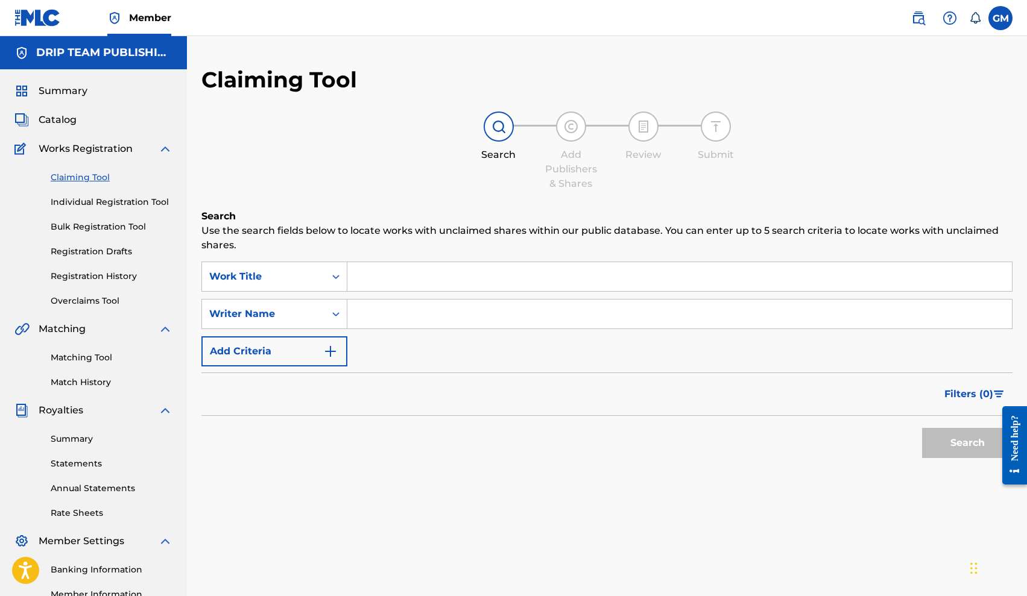
click at [416, 319] on input "Search Form" at bounding box center [679, 314] width 664 height 29
click at [967, 443] on button "Search" at bounding box center [967, 443] width 90 height 30
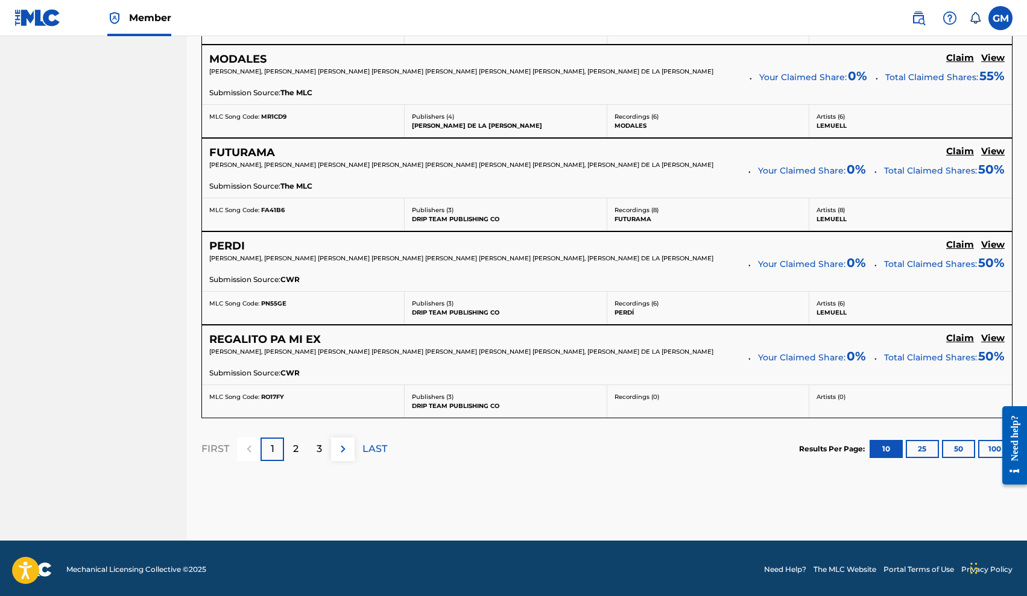
scroll to position [999, 0]
click at [996, 452] on div at bounding box center [1010, 445] width 34 height 103
click at [991, 444] on button "100" at bounding box center [994, 450] width 33 height 18
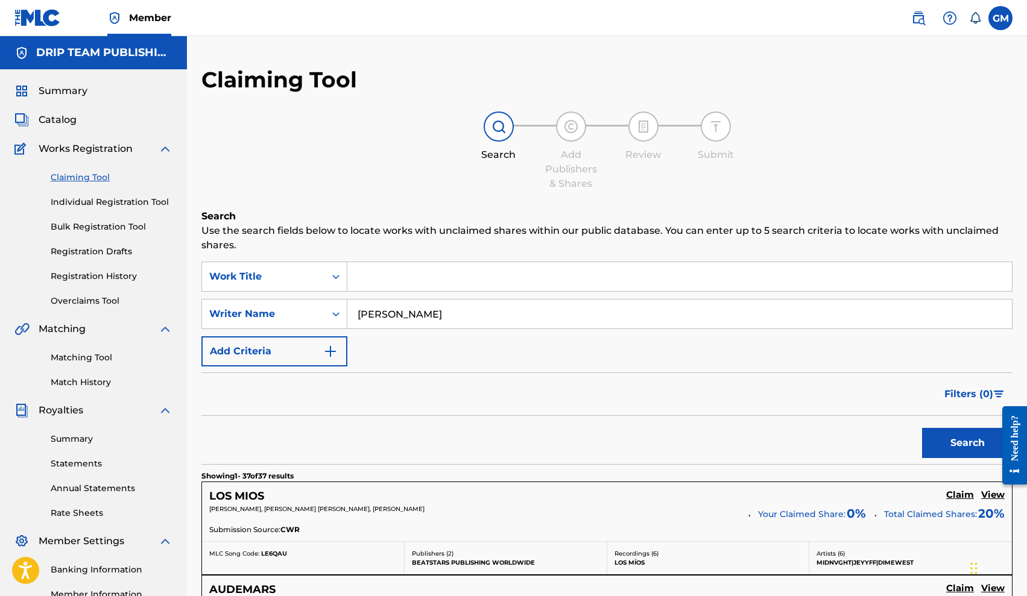
scroll to position [0, 0]
click at [395, 309] on input "[PERSON_NAME]" at bounding box center [679, 314] width 664 height 29
type input "[PERSON_NAME] [PERSON_NAME]"
click at [967, 443] on button "Search" at bounding box center [967, 443] width 90 height 30
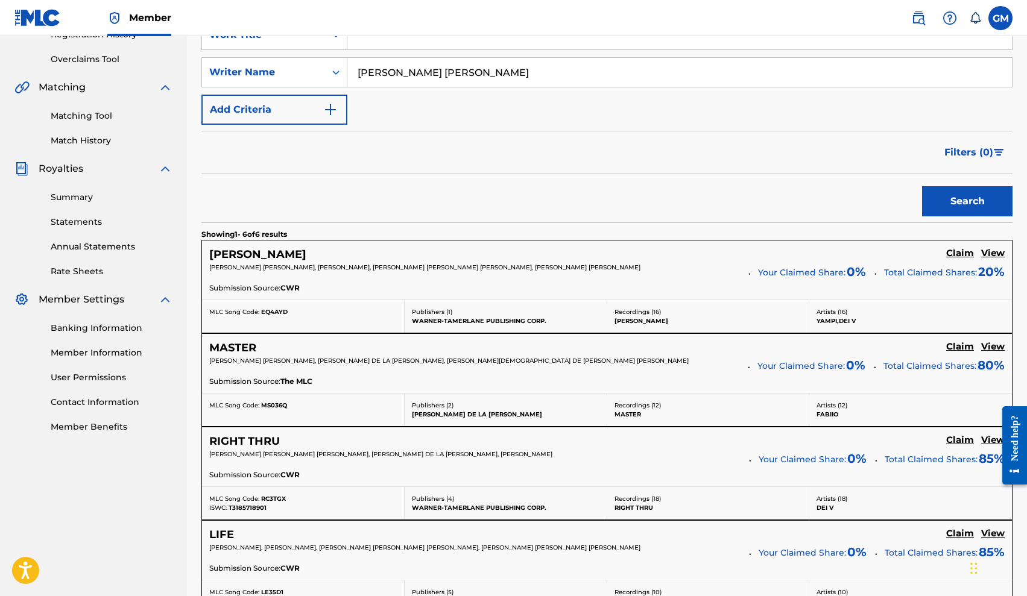
scroll to position [255, 0]
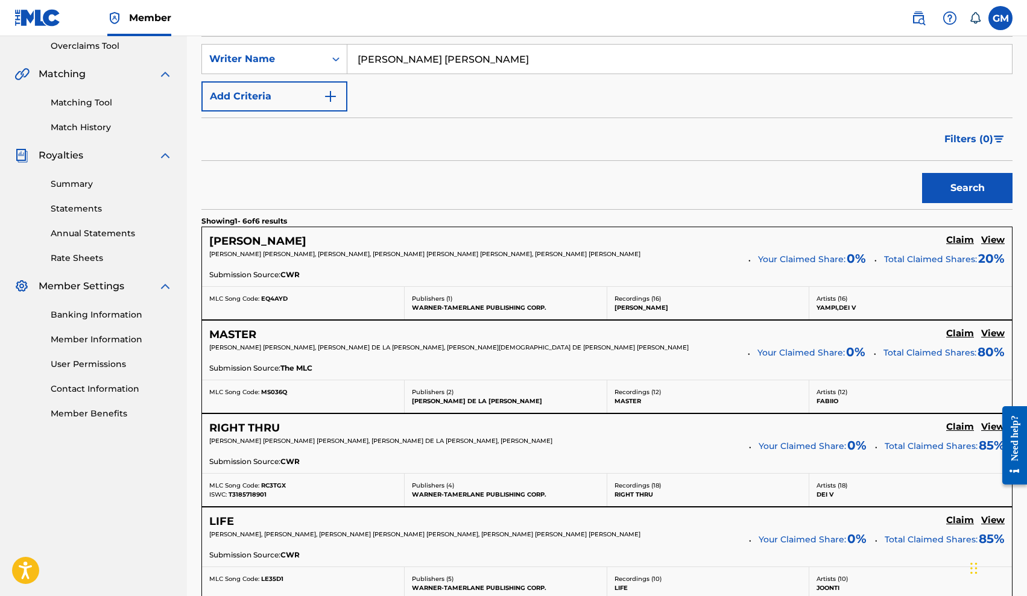
click at [991, 239] on h5 "View" at bounding box center [993, 240] width 24 height 11
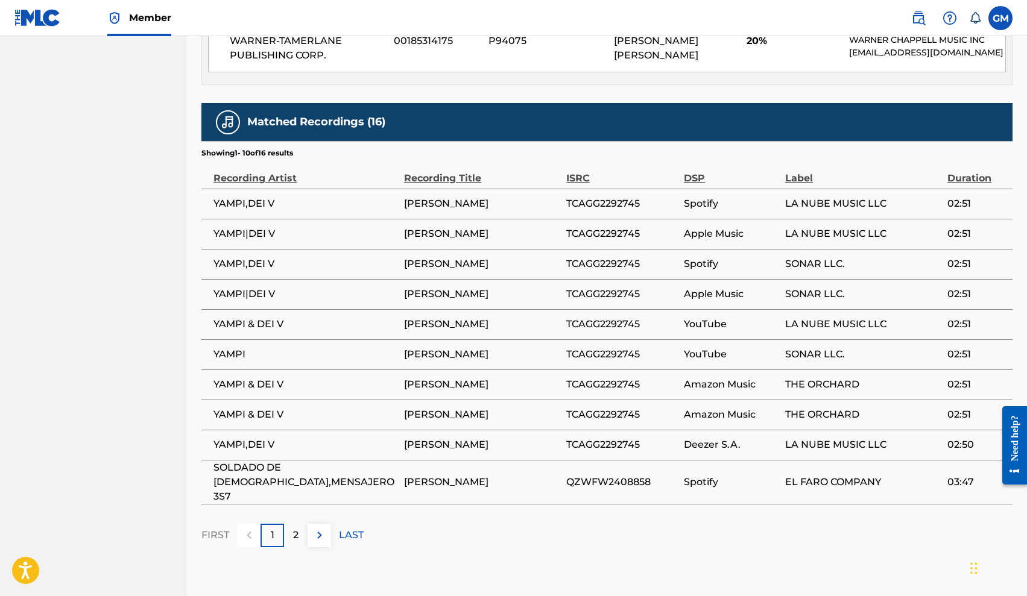
scroll to position [677, 0]
click at [297, 529] on p "2" at bounding box center [295, 535] width 5 height 14
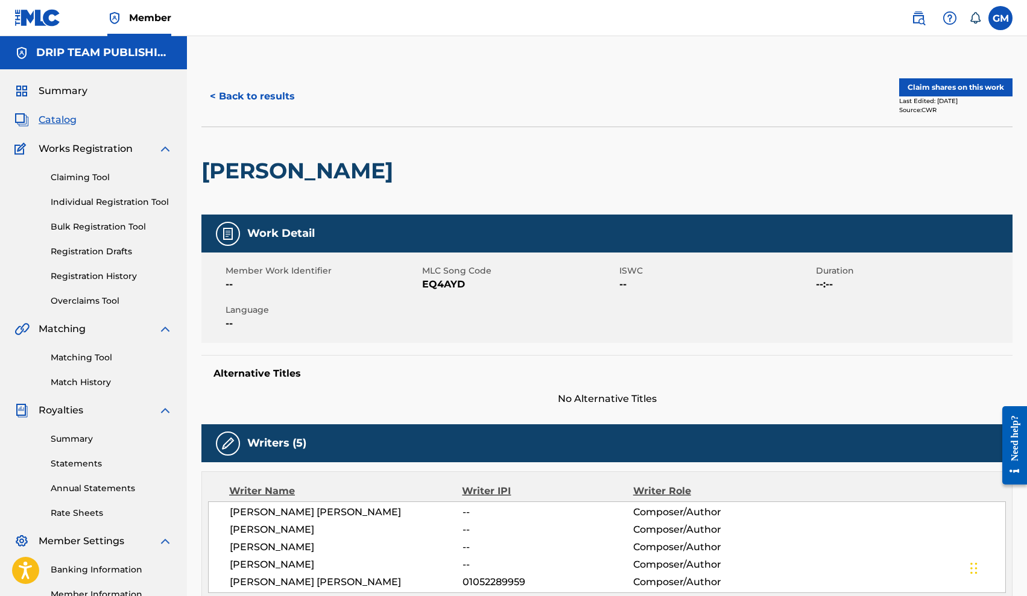
scroll to position [0, 0]
click at [254, 104] on button "< Back to results" at bounding box center [252, 96] width 102 height 30
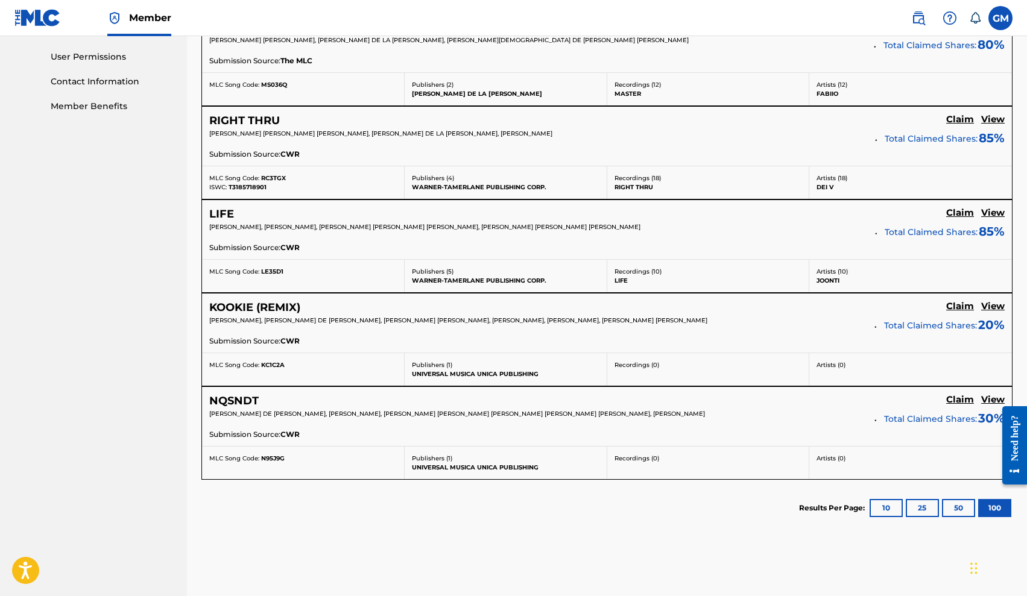
scroll to position [565, 0]
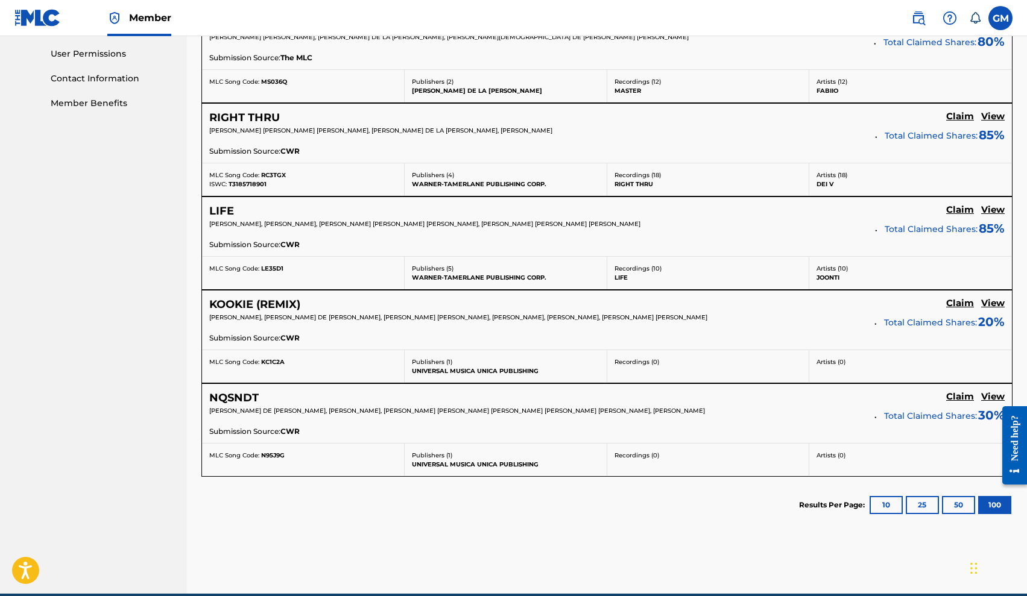
click at [986, 302] on h5 "View" at bounding box center [993, 303] width 24 height 11
